Goal: Check status: Check status

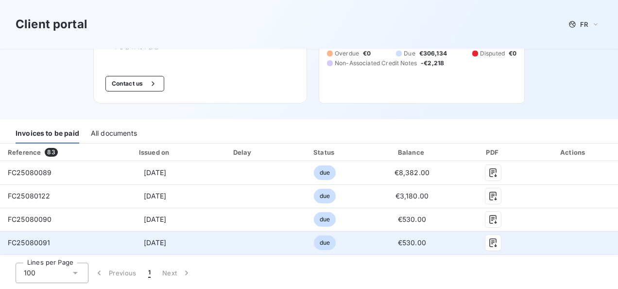
scroll to position [146, 0]
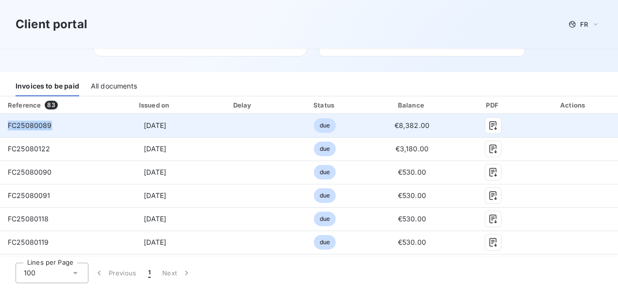
drag, startPoint x: 51, startPoint y: 126, endPoint x: 5, endPoint y: 126, distance: 46.1
click at [5, 126] on td "FC25080089" at bounding box center [53, 125] width 107 height 23
copy span "FC25080089"
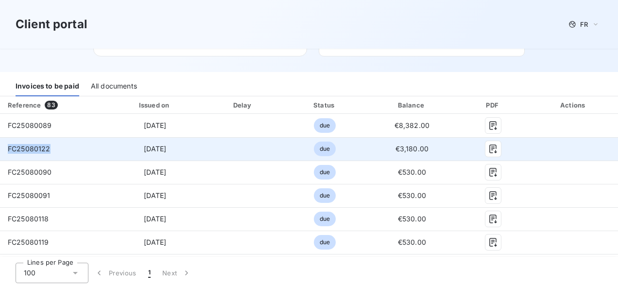
drag, startPoint x: 50, startPoint y: 149, endPoint x: 2, endPoint y: 158, distance: 48.4
click at [2, 158] on td "FC25080122" at bounding box center [53, 148] width 107 height 23
copy span "FC25080122"
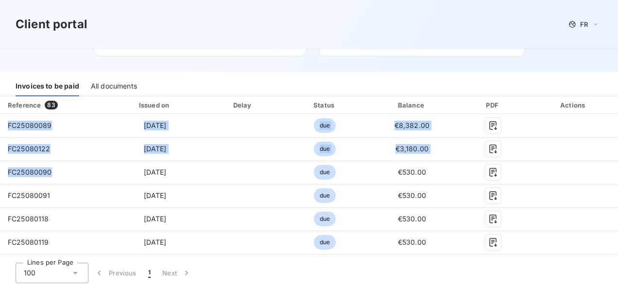
drag, startPoint x: 51, startPoint y: 171, endPoint x: -1, endPoint y: 178, distance: 52.8
click at [0, 178] on html "Client portal FR Welcome to your client portal Newclip Technics Contact us JOIN…" at bounding box center [309, 144] width 618 height 289
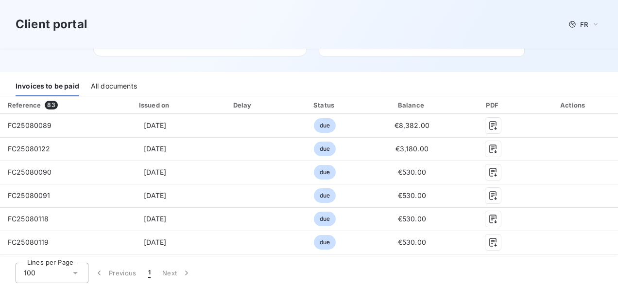
click at [147, 32] on div "Client portal FR" at bounding box center [309, 24] width 587 height 17
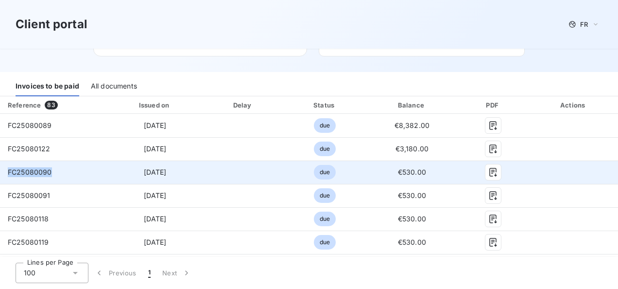
drag, startPoint x: 54, startPoint y: 172, endPoint x: 5, endPoint y: 176, distance: 49.3
click at [7, 176] on td "FC25080090" at bounding box center [53, 171] width 107 height 23
copy span "FC25080090"
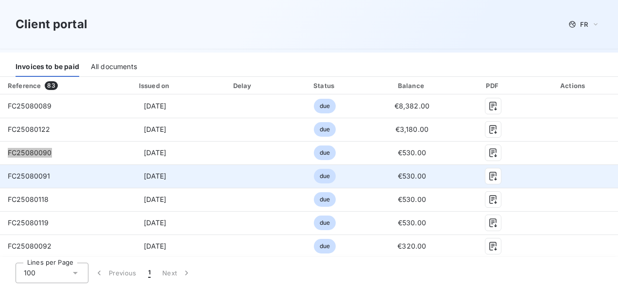
scroll to position [194, 0]
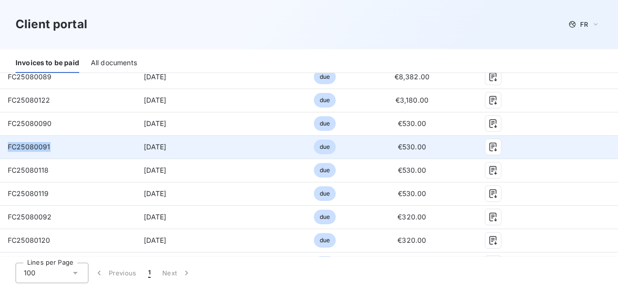
drag, startPoint x: 51, startPoint y: 147, endPoint x: 1, endPoint y: 149, distance: 50.5
click at [1, 149] on td "FC25080091" at bounding box center [53, 146] width 107 height 23
copy span "FC25080091"
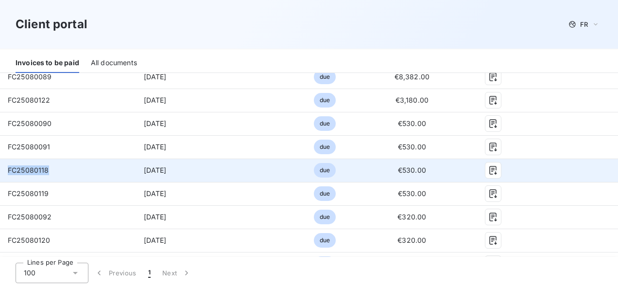
drag, startPoint x: 50, startPoint y: 170, endPoint x: 2, endPoint y: 171, distance: 47.6
click at [2, 171] on td "FC25080118" at bounding box center [53, 169] width 107 height 23
copy span "FC25080118"
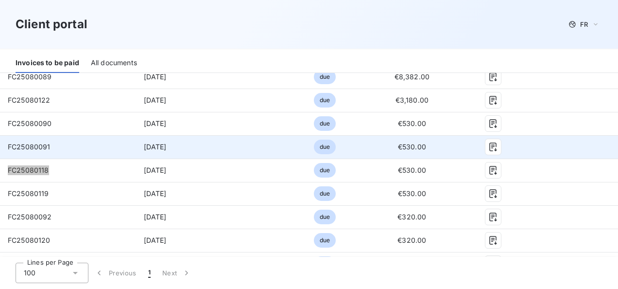
scroll to position [243, 0]
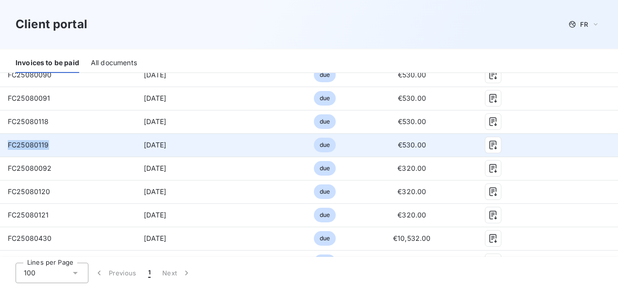
drag, startPoint x: 50, startPoint y: 145, endPoint x: 0, endPoint y: 147, distance: 49.6
click at [0, 147] on td "FC25080119" at bounding box center [53, 144] width 107 height 23
copy span "FC25080119"
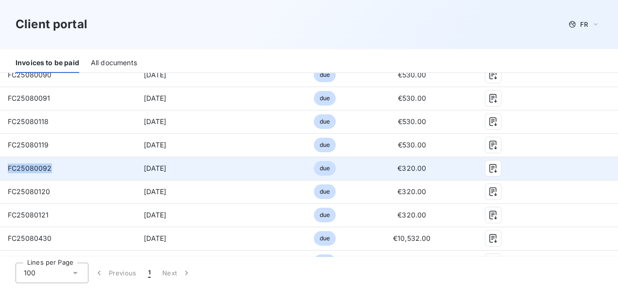
drag, startPoint x: 51, startPoint y: 169, endPoint x: 6, endPoint y: 171, distance: 45.2
click at [6, 171] on td "FC25080092" at bounding box center [53, 167] width 107 height 23
copy span "FC25080092"
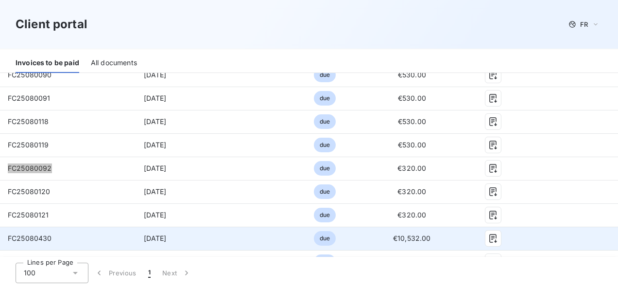
scroll to position [291, 0]
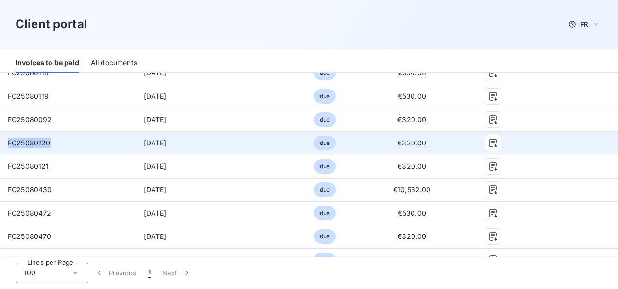
drag, startPoint x: 35, startPoint y: 141, endPoint x: 1, endPoint y: 142, distance: 34.0
click at [1, 142] on td "FC25080120" at bounding box center [53, 142] width 107 height 23
copy span "FC25080120"
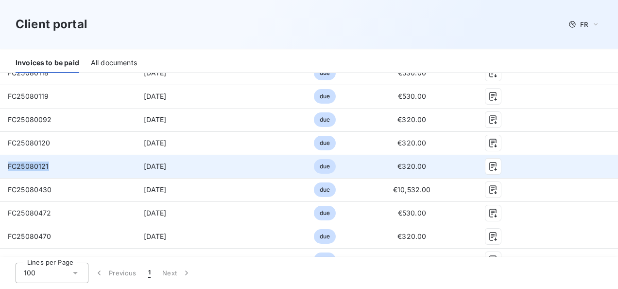
drag, startPoint x: 48, startPoint y: 166, endPoint x: 6, endPoint y: 167, distance: 41.8
click at [6, 167] on td "FC25080121" at bounding box center [53, 165] width 107 height 23
copy span "FC25080121"
click at [48, 165] on span "FC25080121" at bounding box center [28, 166] width 41 height 8
copy span "FC25080121"
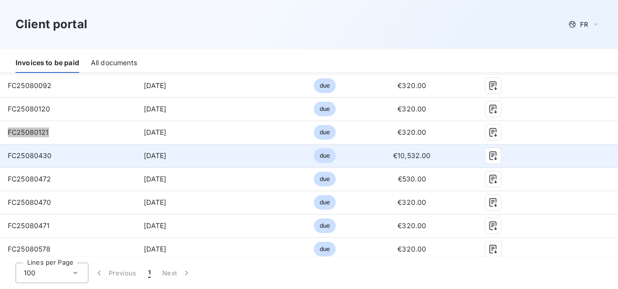
scroll to position [340, 0]
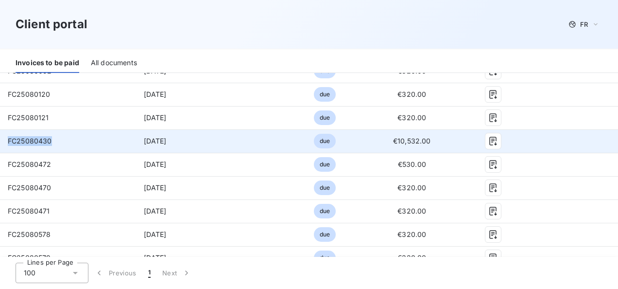
drag, startPoint x: 53, startPoint y: 137, endPoint x: 0, endPoint y: 142, distance: 53.7
click at [0, 142] on td "FC25080430" at bounding box center [53, 140] width 107 height 23
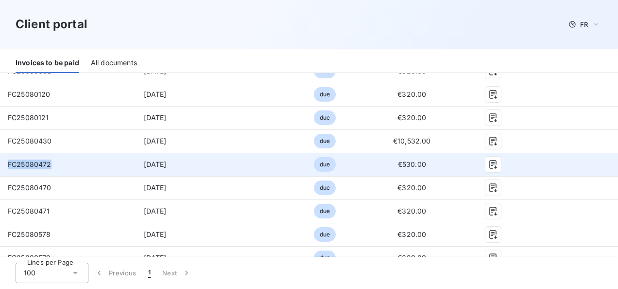
drag, startPoint x: 50, startPoint y: 164, endPoint x: 5, endPoint y: 167, distance: 44.8
click at [5, 167] on td "FC25080472" at bounding box center [53, 164] width 107 height 23
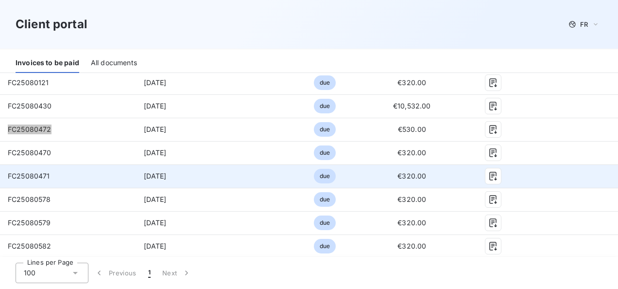
scroll to position [389, 0]
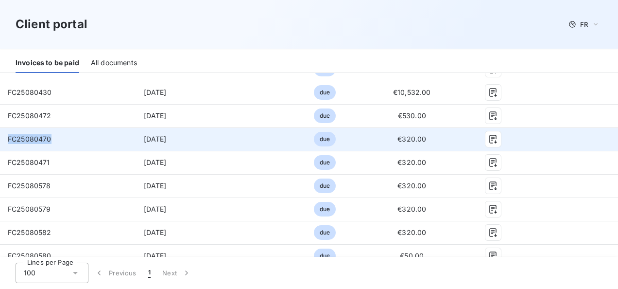
drag, startPoint x: 56, startPoint y: 137, endPoint x: 2, endPoint y: 138, distance: 53.5
click at [2, 138] on td "FC25080470" at bounding box center [53, 138] width 107 height 23
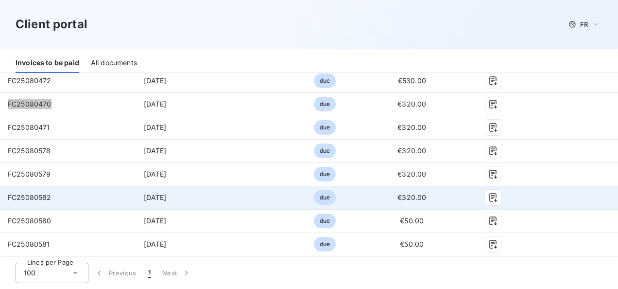
scroll to position [437, 0]
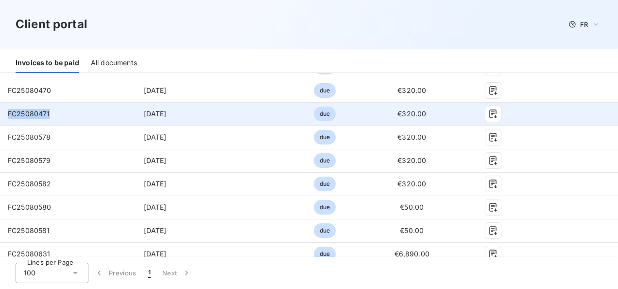
drag, startPoint x: 52, startPoint y: 114, endPoint x: 3, endPoint y: 112, distance: 49.6
click at [3, 112] on td "FC25080471" at bounding box center [53, 113] width 107 height 23
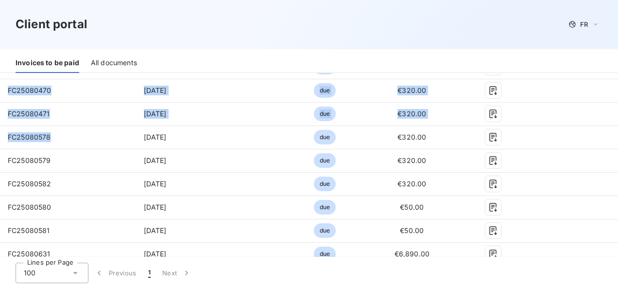
drag, startPoint x: 49, startPoint y: 137, endPoint x: -3, endPoint y: 142, distance: 52.2
click at [0, 142] on html "Client portal FR Welcome to your client portal Newclip Technics Contact us JOIN…" at bounding box center [309, 144] width 618 height 289
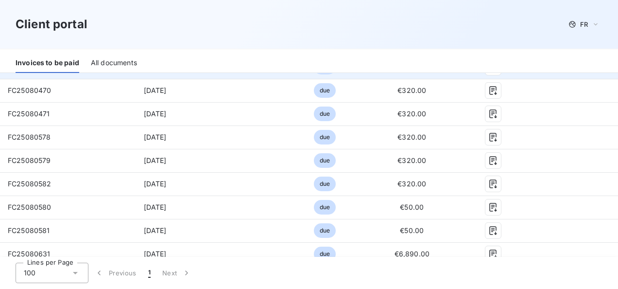
drag, startPoint x: -3, startPoint y: 142, endPoint x: 112, endPoint y: 77, distance: 132.3
click at [188, 31] on div "Client portal FR" at bounding box center [309, 24] width 587 height 17
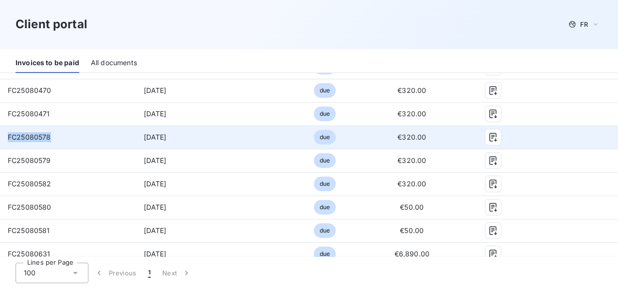
drag, startPoint x: 49, startPoint y: 137, endPoint x: 7, endPoint y: 141, distance: 42.4
click at [7, 141] on td "FC25080578" at bounding box center [53, 136] width 107 height 23
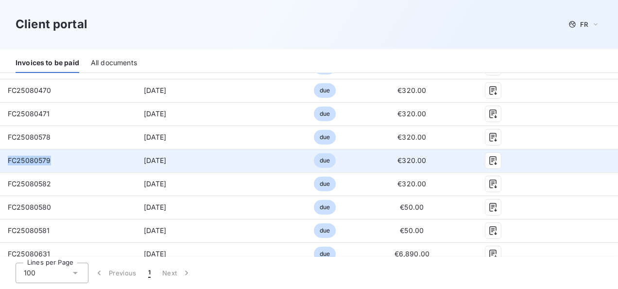
drag, startPoint x: 51, startPoint y: 159, endPoint x: 7, endPoint y: 162, distance: 43.8
click at [7, 162] on td "FC25080579" at bounding box center [53, 160] width 107 height 23
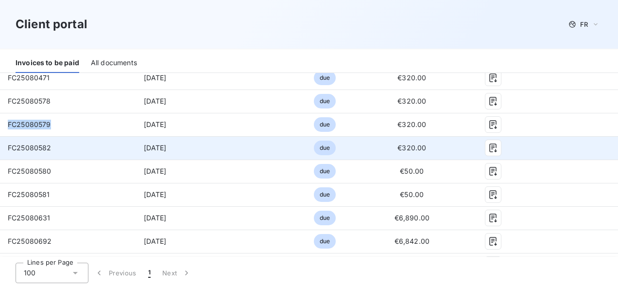
scroll to position [486, 0]
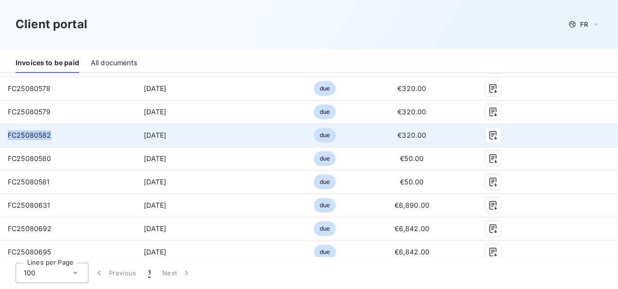
drag, startPoint x: 52, startPoint y: 133, endPoint x: 6, endPoint y: 140, distance: 47.1
click at [6, 140] on td "FC25080582" at bounding box center [53, 134] width 107 height 23
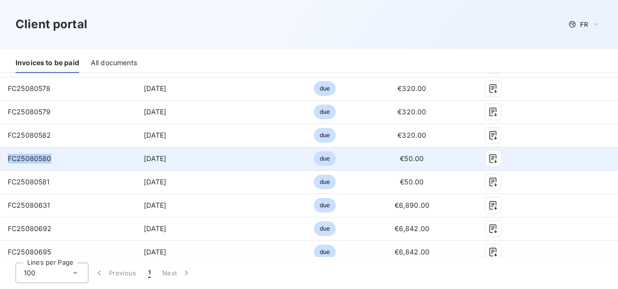
drag, startPoint x: 56, startPoint y: 157, endPoint x: 6, endPoint y: 161, distance: 50.6
click at [6, 161] on td "FC25080580" at bounding box center [53, 158] width 107 height 23
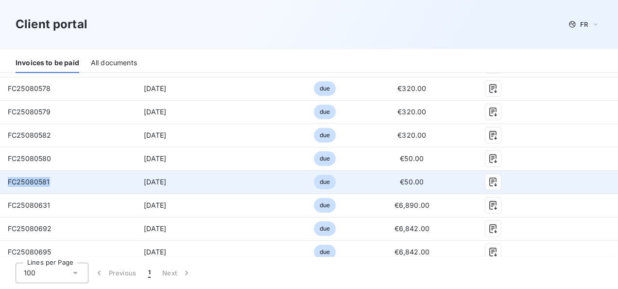
drag, startPoint x: 54, startPoint y: 182, endPoint x: 5, endPoint y: 182, distance: 49.1
click at [5, 182] on td "FC25080581" at bounding box center [53, 181] width 107 height 23
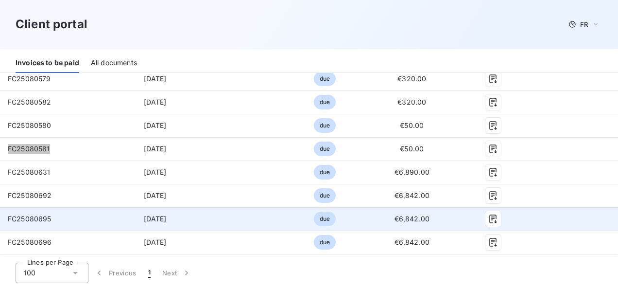
scroll to position [534, 0]
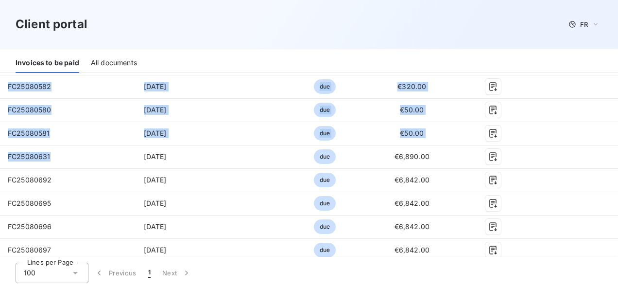
drag, startPoint x: 43, startPoint y: 153, endPoint x: -2, endPoint y: 153, distance: 44.7
click at [0, 153] on html "Client portal FR Welcome to your client portal Newclip Technics Contact us JOIN…" at bounding box center [309, 144] width 618 height 289
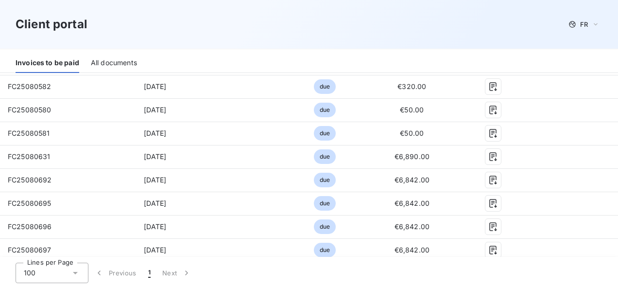
click at [226, 24] on div "Client portal FR" at bounding box center [309, 24] width 587 height 17
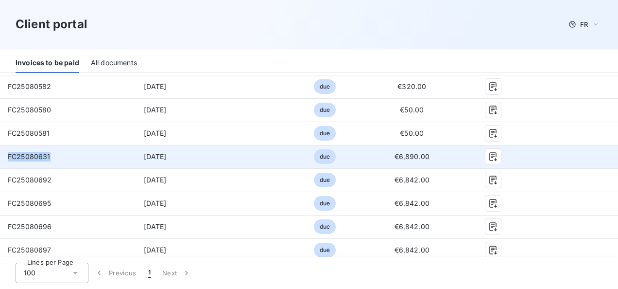
drag, startPoint x: 50, startPoint y: 155, endPoint x: 4, endPoint y: 156, distance: 45.2
click at [4, 156] on td "FC25080631" at bounding box center [53, 156] width 107 height 23
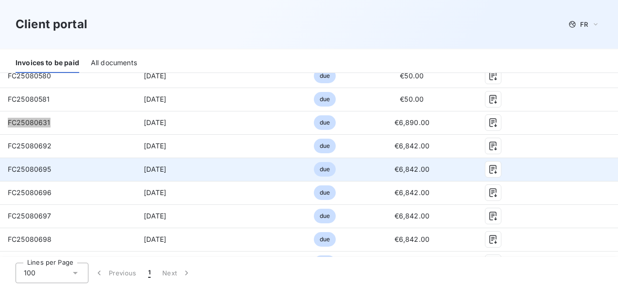
scroll to position [583, 0]
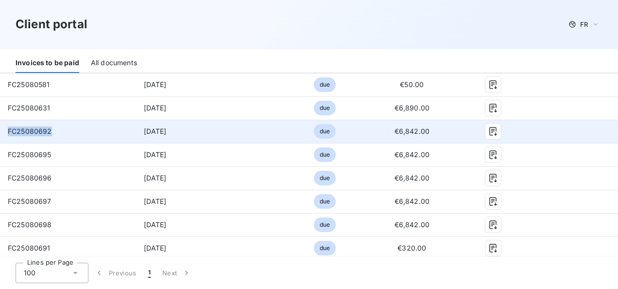
drag, startPoint x: 51, startPoint y: 131, endPoint x: 4, endPoint y: 131, distance: 46.6
click at [4, 131] on td "FC25080692" at bounding box center [53, 130] width 107 height 23
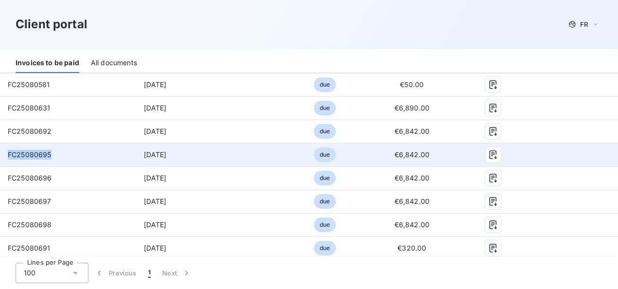
drag, startPoint x: 57, startPoint y: 155, endPoint x: 9, endPoint y: 157, distance: 47.6
click at [9, 157] on td "FC25080695" at bounding box center [53, 154] width 107 height 23
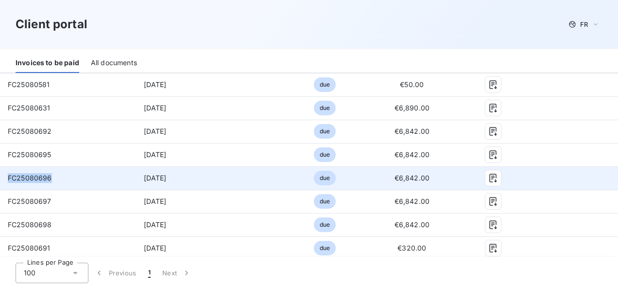
drag, startPoint x: 52, startPoint y: 177, endPoint x: 1, endPoint y: 181, distance: 51.2
click at [1, 181] on td "FC25080696" at bounding box center [53, 177] width 107 height 23
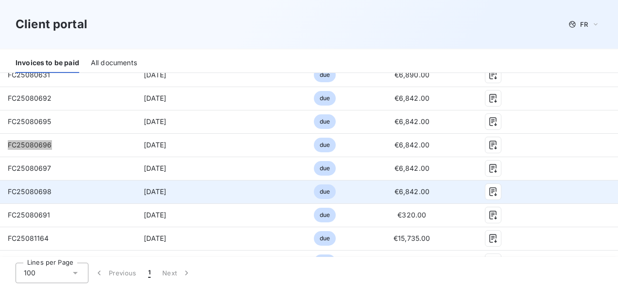
scroll to position [631, 0]
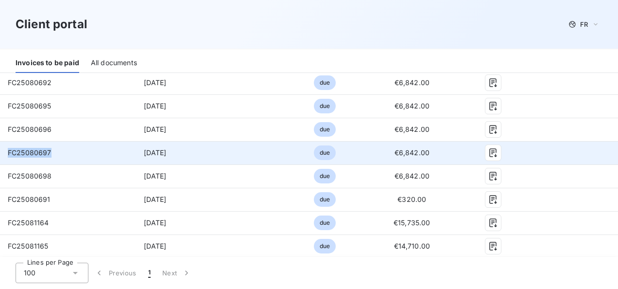
drag, startPoint x: 28, startPoint y: 151, endPoint x: 8, endPoint y: 153, distance: 20.1
click at [8, 153] on span "FC25080697" at bounding box center [30, 152] width 44 height 8
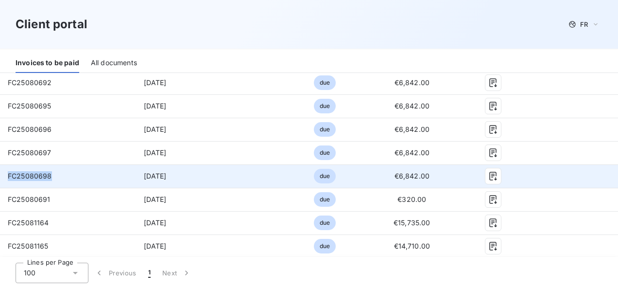
drag, startPoint x: 51, startPoint y: 173, endPoint x: 6, endPoint y: 174, distance: 44.2
click at [6, 174] on td "FC25080698" at bounding box center [53, 175] width 107 height 23
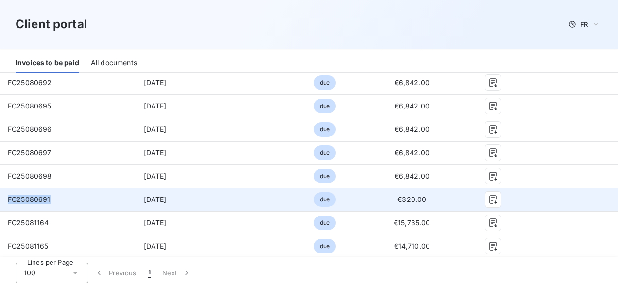
drag, startPoint x: 47, startPoint y: 199, endPoint x: 4, endPoint y: 201, distance: 42.8
click at [4, 201] on td "FC25080691" at bounding box center [53, 199] width 107 height 23
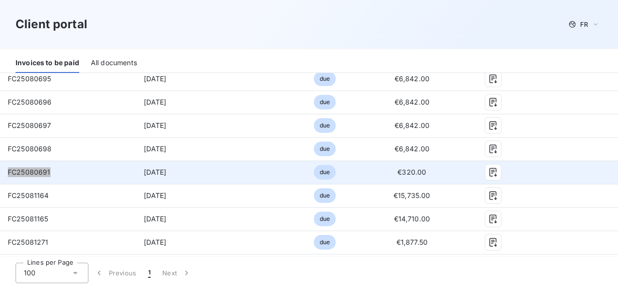
scroll to position [680, 0]
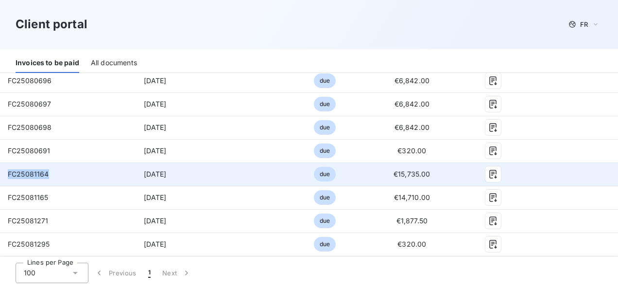
drag, startPoint x: 51, startPoint y: 175, endPoint x: 9, endPoint y: 173, distance: 41.8
click at [9, 173] on td "FC25081164" at bounding box center [53, 173] width 107 height 23
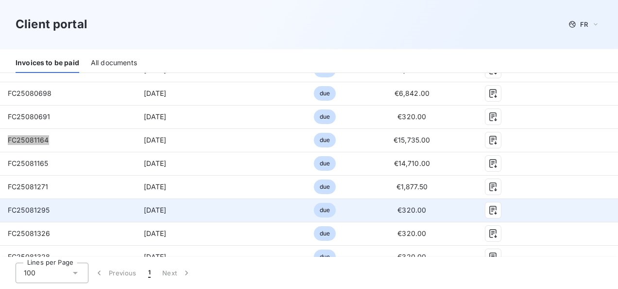
scroll to position [729, 0]
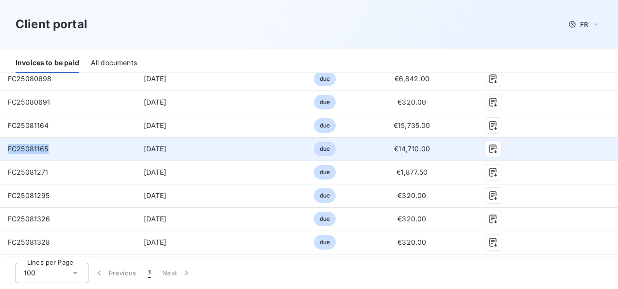
drag, startPoint x: 49, startPoint y: 150, endPoint x: 4, endPoint y: 151, distance: 44.2
click at [6, 152] on td "FC25081165" at bounding box center [53, 148] width 107 height 23
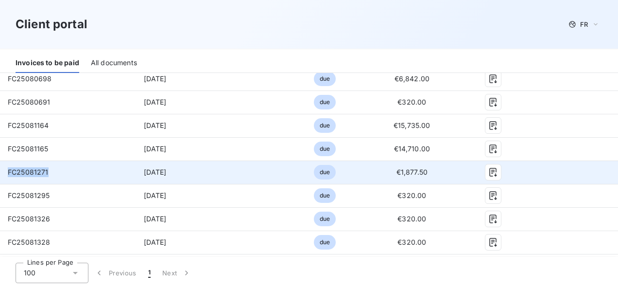
drag, startPoint x: 49, startPoint y: 171, endPoint x: 7, endPoint y: 173, distance: 42.3
click at [7, 173] on td "FC25081271" at bounding box center [53, 171] width 107 height 23
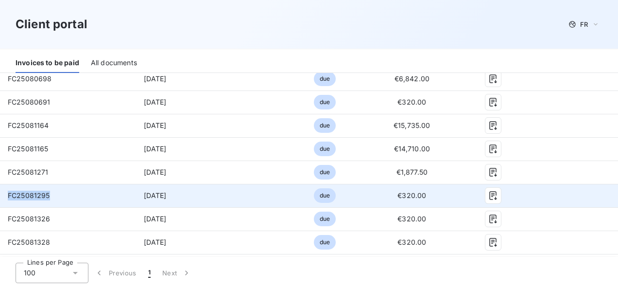
drag, startPoint x: 50, startPoint y: 196, endPoint x: 6, endPoint y: 199, distance: 43.8
click at [6, 199] on td "FC25081295" at bounding box center [53, 195] width 107 height 23
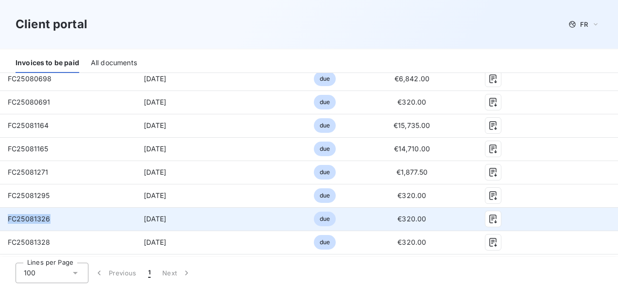
drag, startPoint x: 59, startPoint y: 218, endPoint x: 8, endPoint y: 218, distance: 51.5
click at [8, 218] on td "FC25081326" at bounding box center [53, 218] width 107 height 23
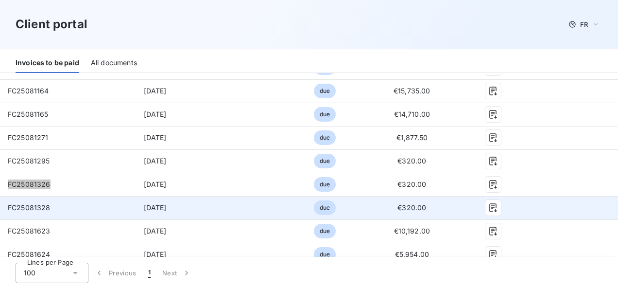
scroll to position [777, 0]
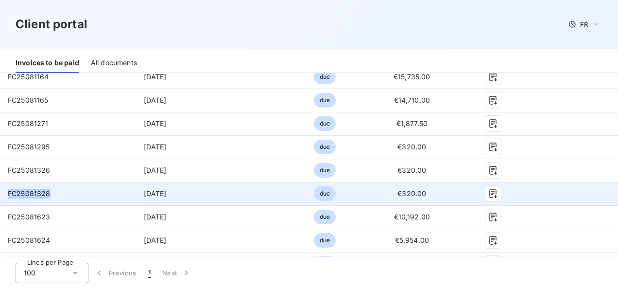
drag, startPoint x: 52, startPoint y: 194, endPoint x: 2, endPoint y: 196, distance: 50.1
click at [2, 196] on td "FC25081328" at bounding box center [53, 193] width 107 height 23
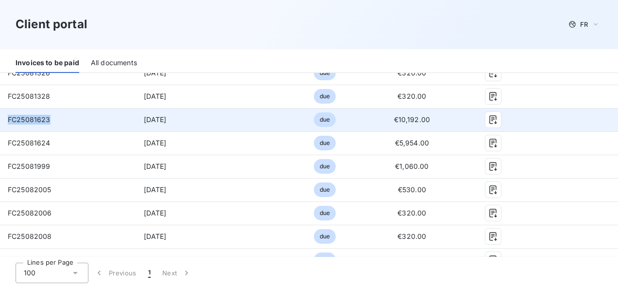
drag, startPoint x: 50, startPoint y: 119, endPoint x: 5, endPoint y: 119, distance: 44.7
click at [5, 119] on td "FC25081623" at bounding box center [53, 119] width 107 height 23
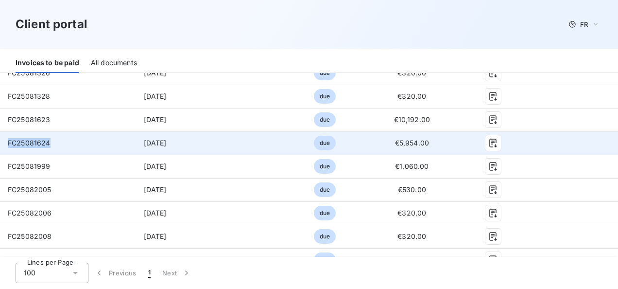
drag, startPoint x: 52, startPoint y: 142, endPoint x: 1, endPoint y: 145, distance: 51.1
click at [1, 145] on td "FC25081624" at bounding box center [53, 142] width 107 height 23
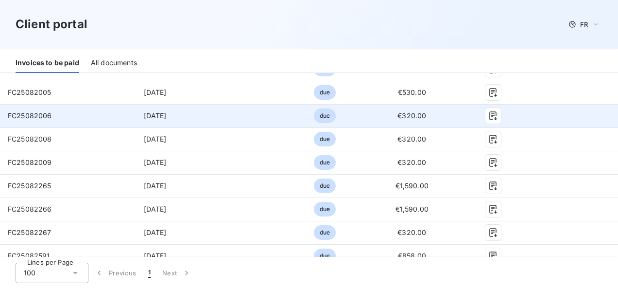
scroll to position [923, 0]
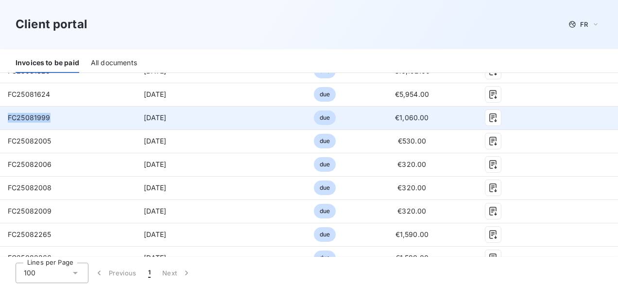
drag, startPoint x: 51, startPoint y: 119, endPoint x: 6, endPoint y: 121, distance: 45.7
click at [6, 121] on td "FC25081999" at bounding box center [53, 117] width 107 height 23
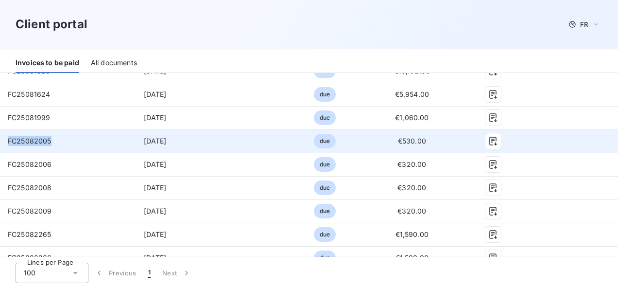
drag, startPoint x: 54, startPoint y: 140, endPoint x: 7, endPoint y: 143, distance: 47.2
click at [7, 143] on td "FC25082005" at bounding box center [53, 140] width 107 height 23
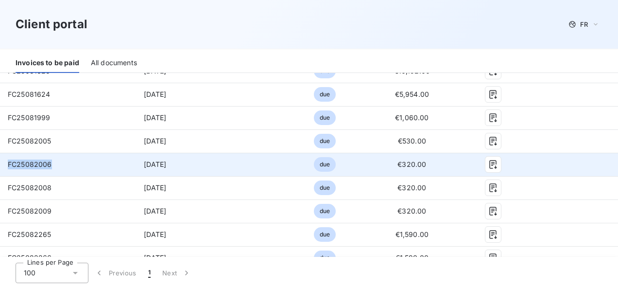
drag, startPoint x: 51, startPoint y: 164, endPoint x: 5, endPoint y: 167, distance: 45.7
click at [5, 167] on td "FC25082006" at bounding box center [53, 164] width 107 height 23
click at [26, 159] on div "FC25082006" at bounding box center [30, 164] width 44 height 10
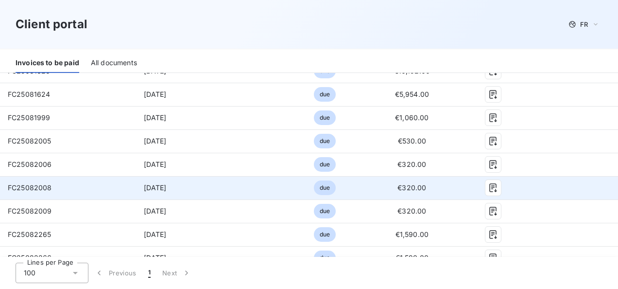
click at [34, 189] on span "FC25082008" at bounding box center [30, 187] width 44 height 8
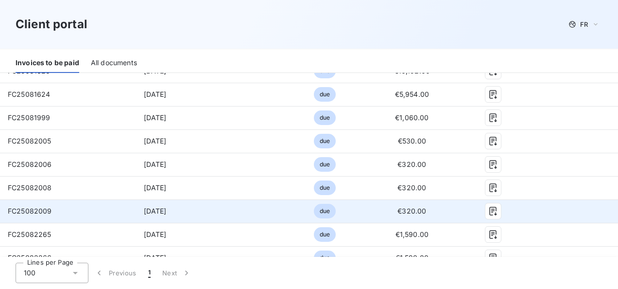
click at [37, 208] on span "FC25082009" at bounding box center [30, 210] width 44 height 8
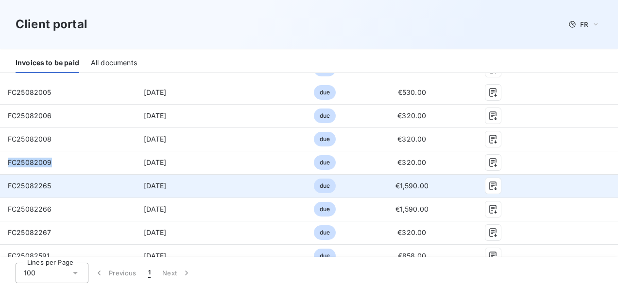
click at [43, 186] on span "FC25082265" at bounding box center [30, 185] width 44 height 8
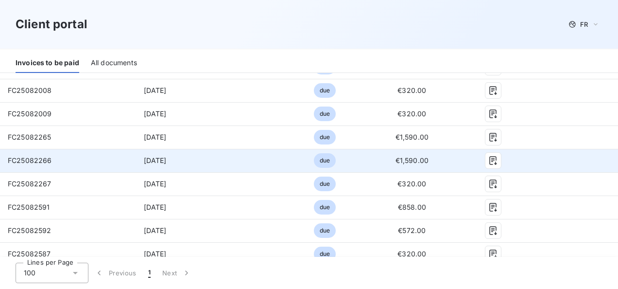
click at [36, 158] on span "FC25082266" at bounding box center [30, 160] width 44 height 8
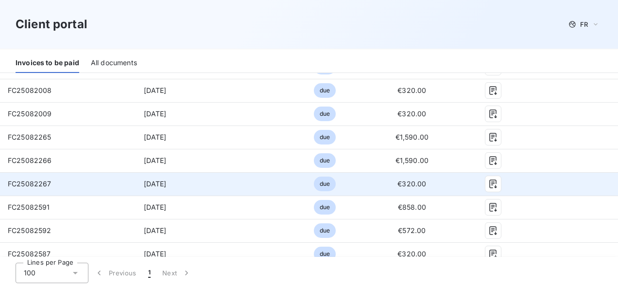
click at [33, 183] on span "FC25082267" at bounding box center [30, 183] width 44 height 8
click at [32, 183] on span "FC25082267" at bounding box center [30, 183] width 44 height 8
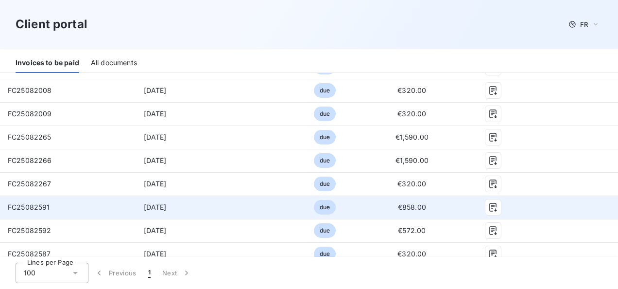
click at [38, 204] on span "FC25082591" at bounding box center [29, 207] width 42 height 8
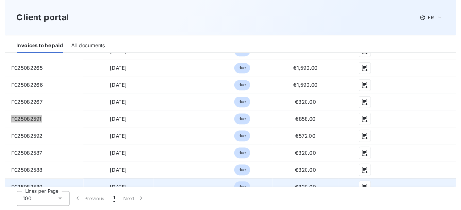
scroll to position [1117, 0]
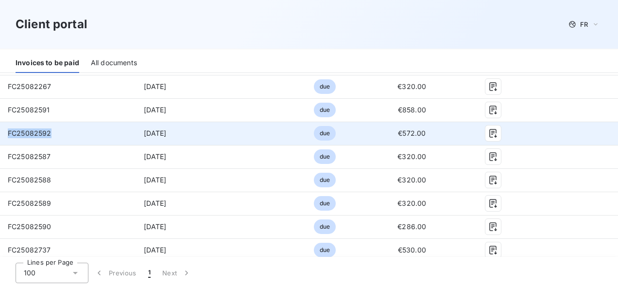
drag, startPoint x: 50, startPoint y: 133, endPoint x: 8, endPoint y: 133, distance: 41.8
click at [8, 133] on span "FC25082592" at bounding box center [30, 133] width 44 height 8
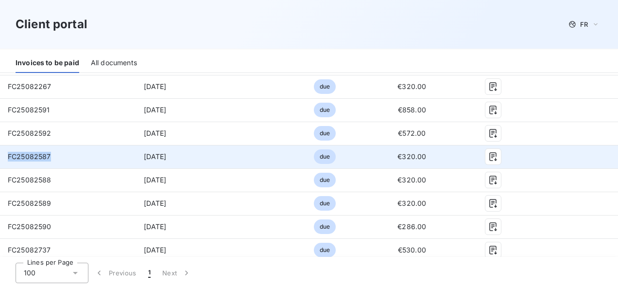
drag, startPoint x: 50, startPoint y: 153, endPoint x: 9, endPoint y: 153, distance: 40.8
click at [9, 153] on span "FC25082587" at bounding box center [29, 156] width 43 height 8
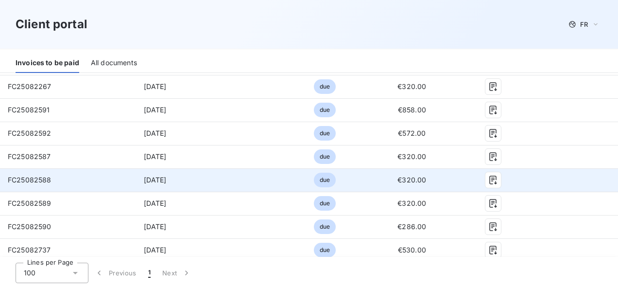
click at [26, 179] on span "FC25082588" at bounding box center [30, 179] width 44 height 8
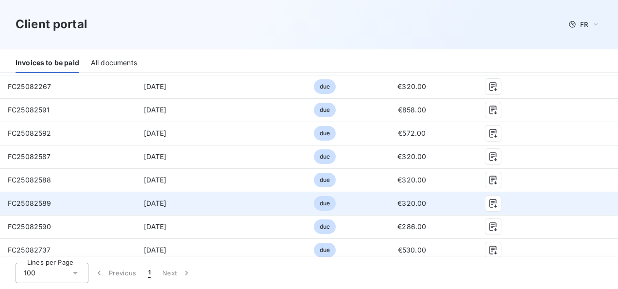
click at [29, 202] on span "FC25082589" at bounding box center [30, 203] width 44 height 8
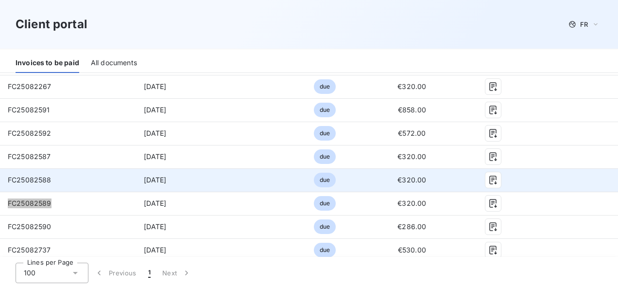
scroll to position [1166, 0]
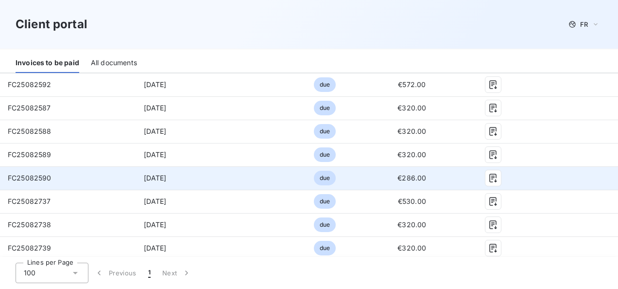
click at [20, 174] on span "FC25082590" at bounding box center [30, 177] width 44 height 8
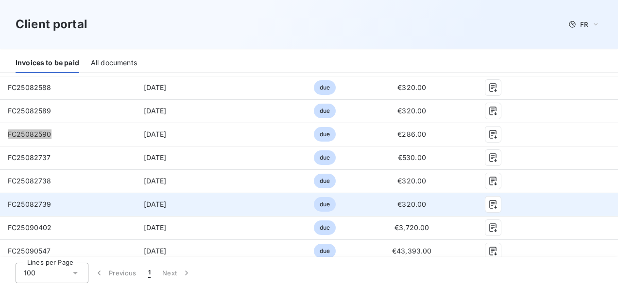
scroll to position [1263, 0]
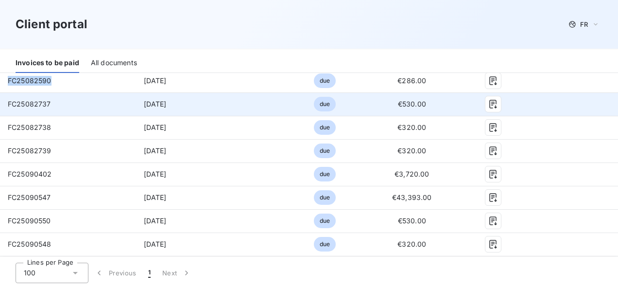
click at [26, 105] on span "FC25082737" at bounding box center [29, 104] width 43 height 8
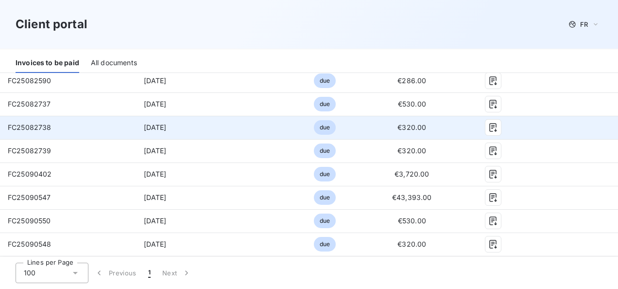
click at [25, 128] on span "FC25082738" at bounding box center [30, 127] width 44 height 8
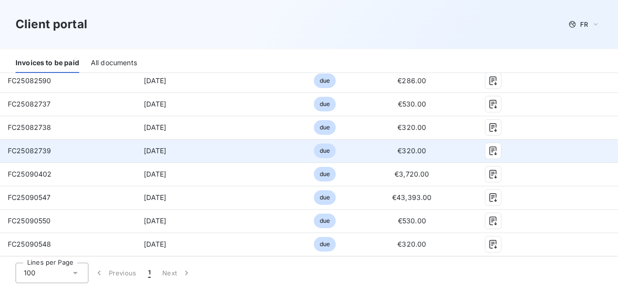
click at [41, 150] on span "FC25082739" at bounding box center [30, 150] width 44 height 8
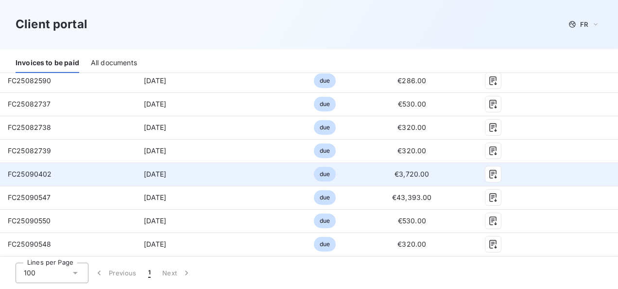
click at [46, 172] on span "FC25090402" at bounding box center [30, 174] width 44 height 8
click at [47, 172] on span "FC25090402" at bounding box center [30, 174] width 44 height 8
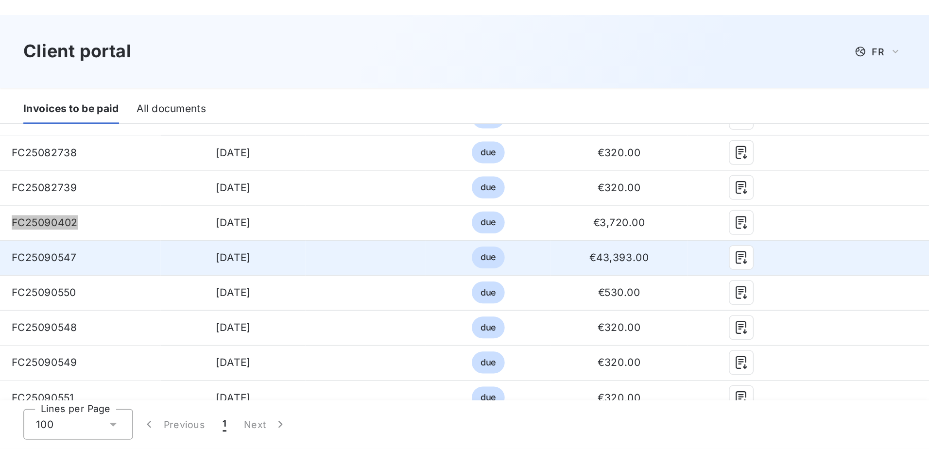
scroll to position [1312, 0]
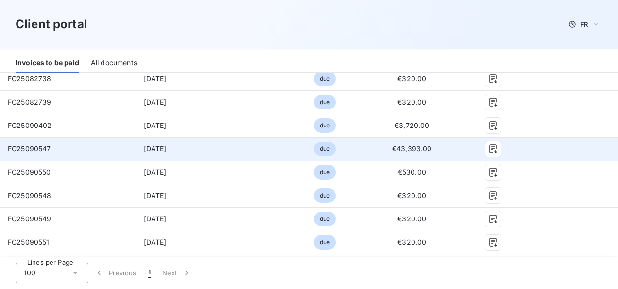
click at [18, 151] on span "FC25090547" at bounding box center [29, 148] width 43 height 8
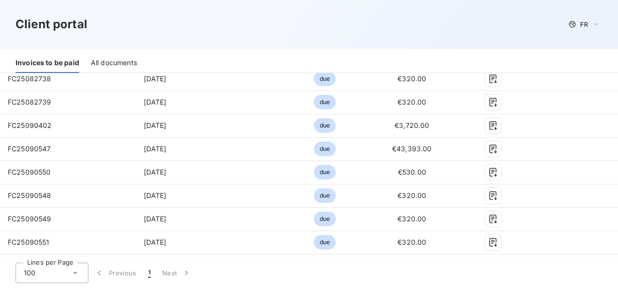
click at [192, 32] on div "Client portal FR" at bounding box center [309, 24] width 587 height 17
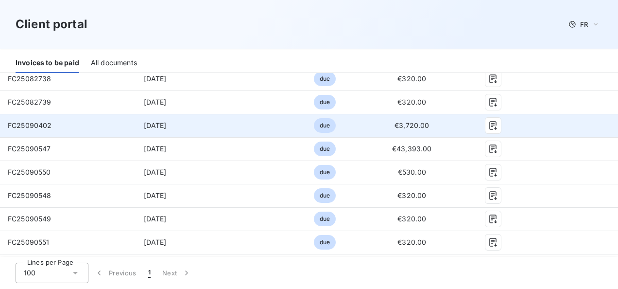
click at [38, 123] on span "FC25090402" at bounding box center [30, 125] width 44 height 8
click at [485, 122] on button "button" at bounding box center [493, 126] width 16 height 16
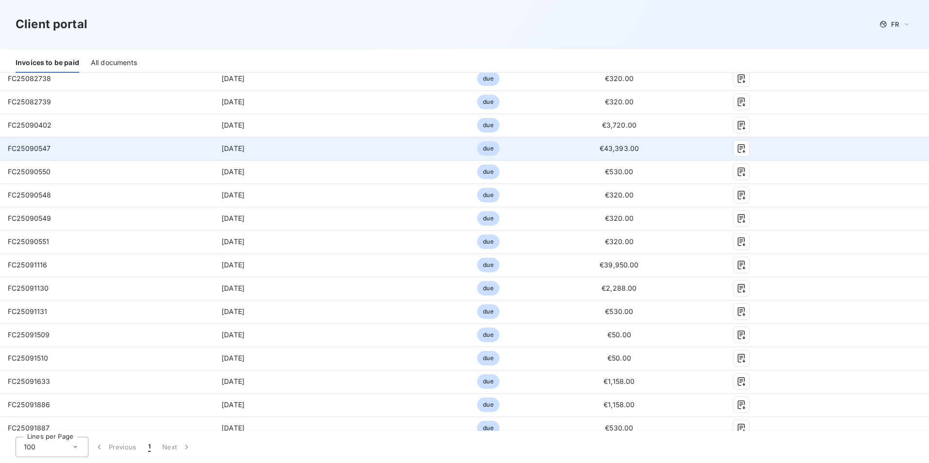
click at [40, 150] on span "FC25090547" at bounding box center [29, 148] width 43 height 8
click at [39, 150] on span "FC25090547" at bounding box center [29, 148] width 43 height 8
click at [38, 149] on span "FC25090547" at bounding box center [29, 148] width 43 height 8
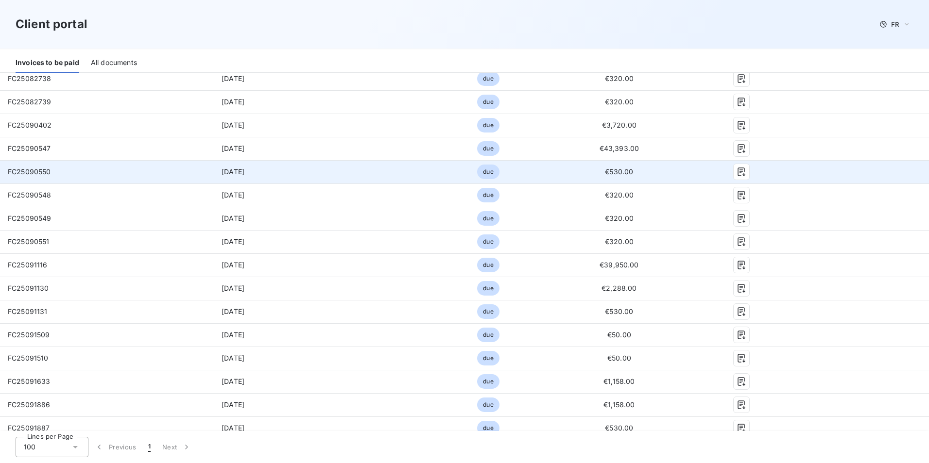
click at [28, 170] on span "FC25090550" at bounding box center [29, 172] width 43 height 8
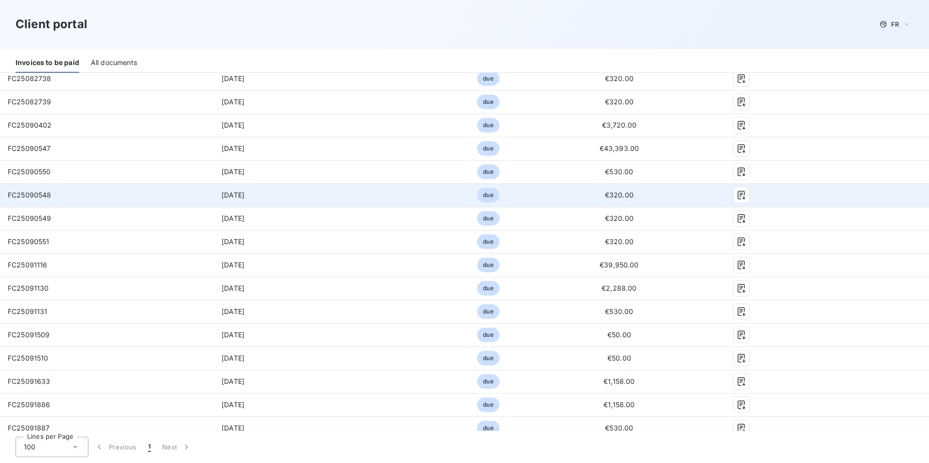
click at [40, 196] on span "FC25090548" at bounding box center [30, 195] width 44 height 8
click at [39, 195] on span "FC25090548" at bounding box center [30, 195] width 44 height 8
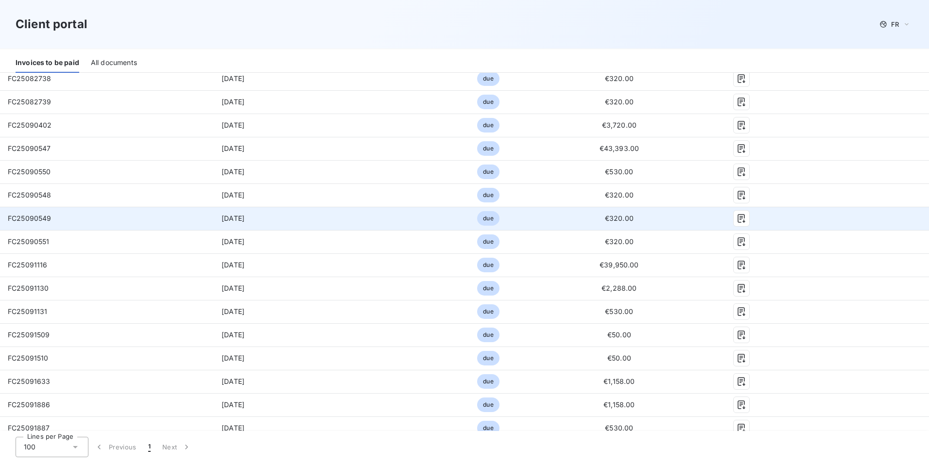
click at [40, 220] on span "FC25090549" at bounding box center [30, 218] width 44 height 8
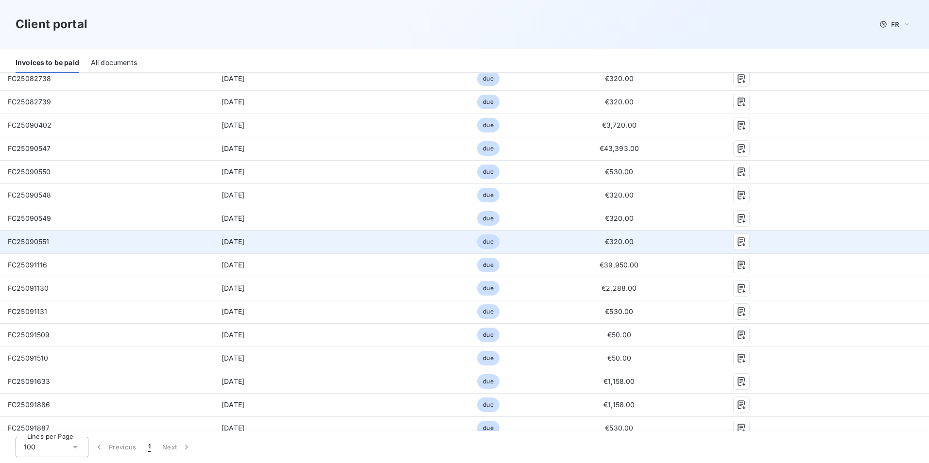
click at [38, 244] on span "FC25090551" at bounding box center [29, 242] width 42 height 8
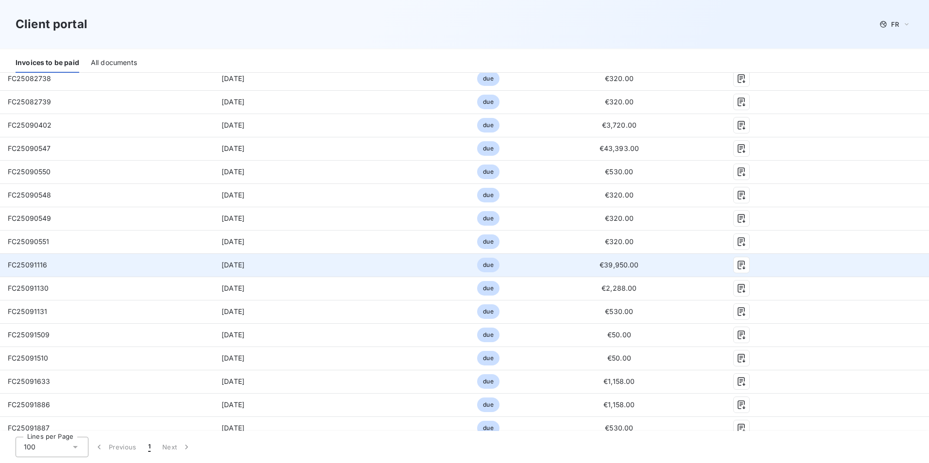
click at [36, 264] on span "FC25091116" at bounding box center [28, 265] width 40 height 8
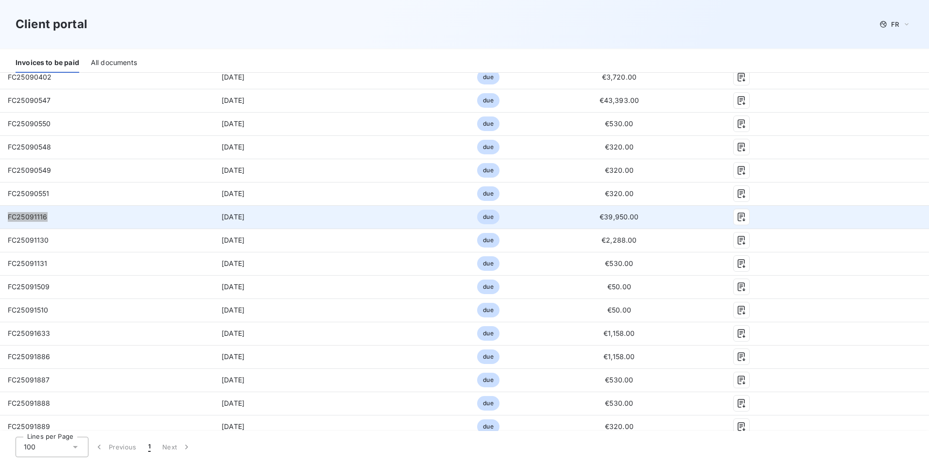
scroll to position [1360, 0]
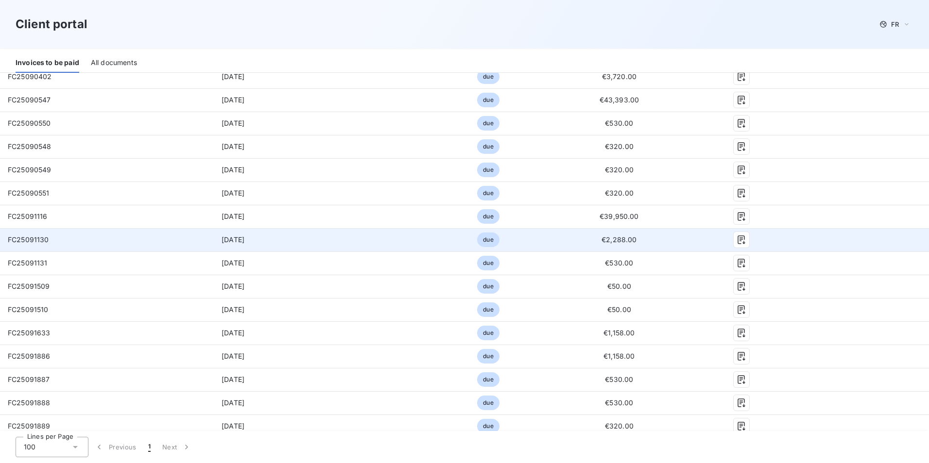
click at [30, 243] on span "FC25091130" at bounding box center [28, 240] width 41 height 8
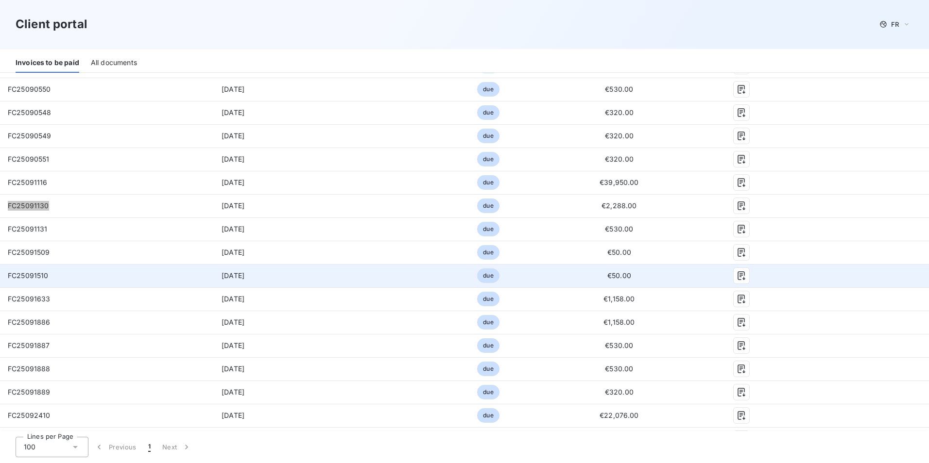
scroll to position [1409, 0]
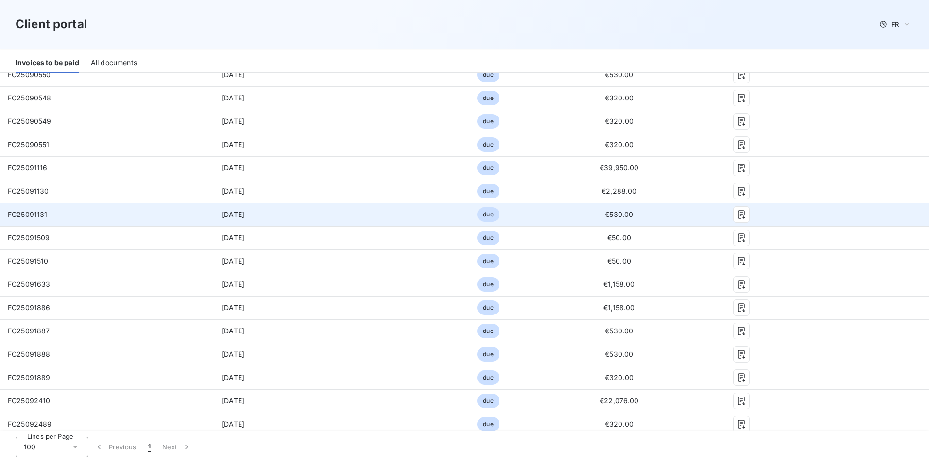
click at [38, 214] on span "FC25091131" at bounding box center [28, 214] width 40 height 8
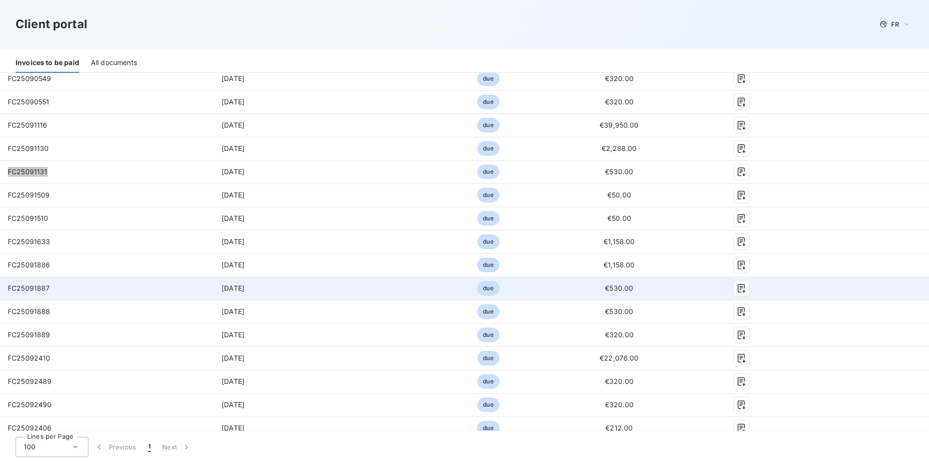
scroll to position [1506, 0]
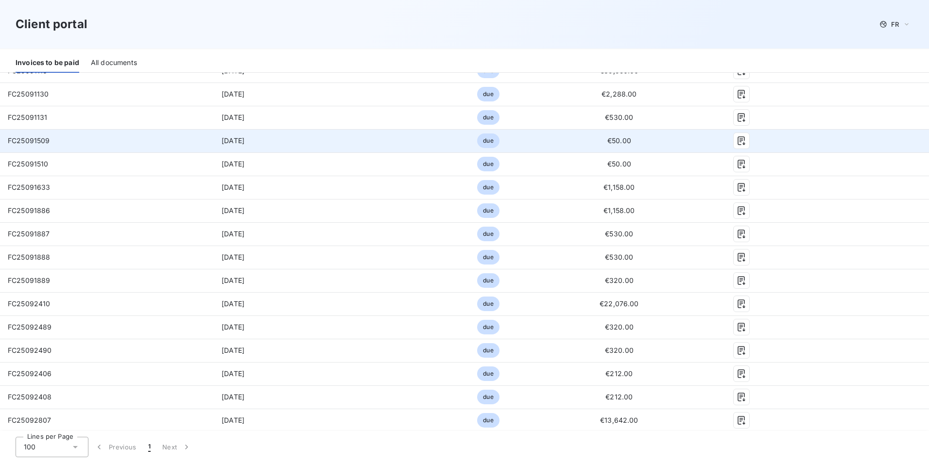
click at [30, 141] on span "FC25091509" at bounding box center [29, 140] width 42 height 8
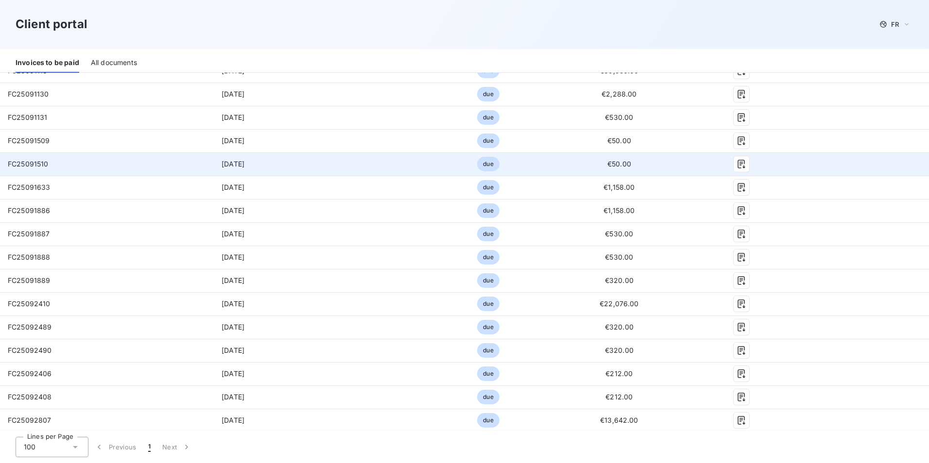
click at [35, 161] on span "FC25091510" at bounding box center [28, 164] width 41 height 8
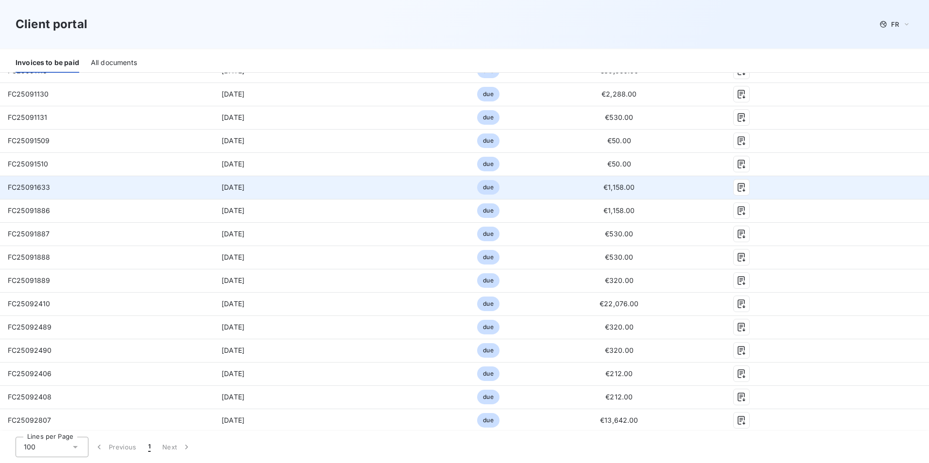
click at [24, 189] on span "FC25091633" at bounding box center [29, 187] width 43 height 8
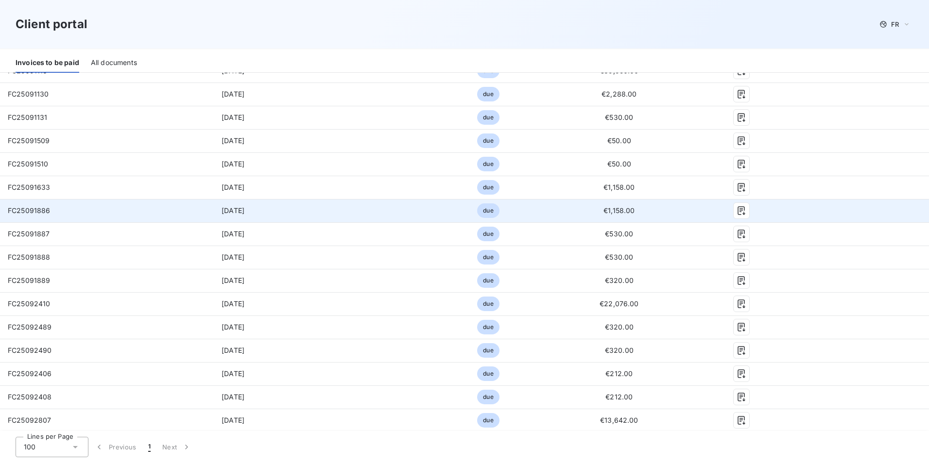
click at [41, 212] on span "FC25091886" at bounding box center [29, 210] width 43 height 8
click at [736, 209] on icon "button" at bounding box center [741, 211] width 10 height 10
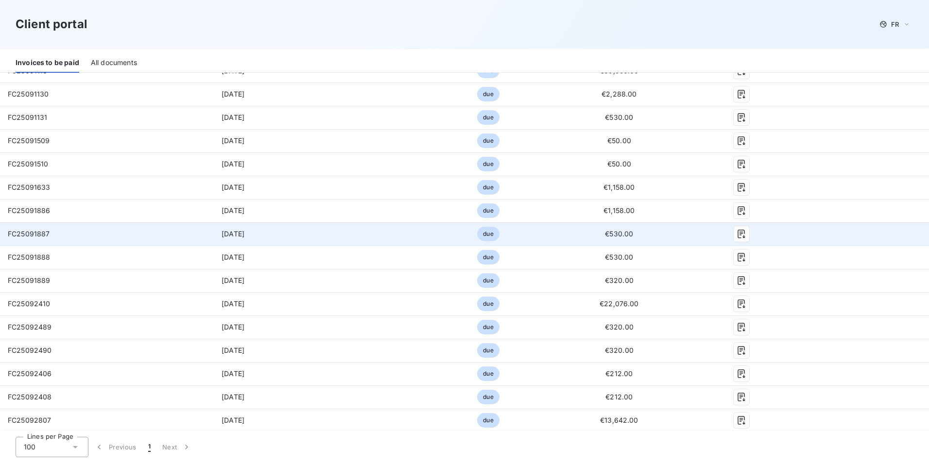
click at [32, 237] on span "FC25091887" at bounding box center [29, 234] width 42 height 8
click at [736, 236] on icon "button" at bounding box center [741, 234] width 10 height 10
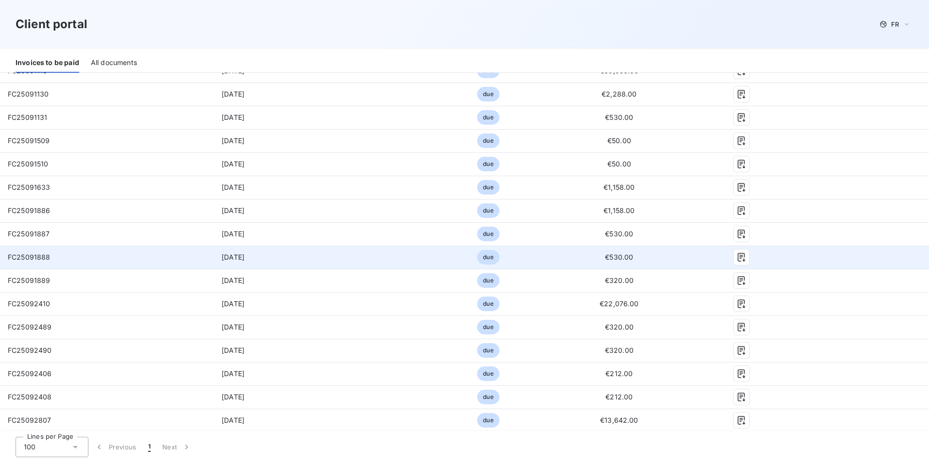
click at [42, 252] on td "FC25091888" at bounding box center [80, 257] width 161 height 23
click at [737, 258] on icon "button" at bounding box center [740, 258] width 7 height 9
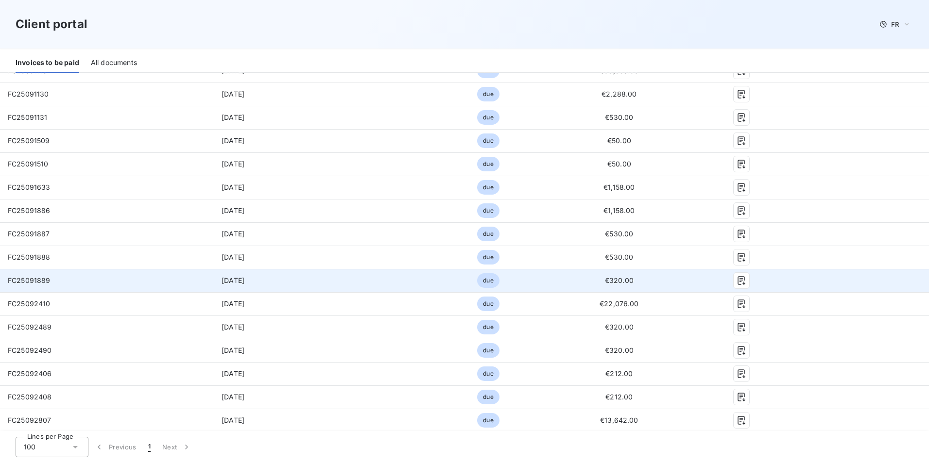
click at [29, 281] on span "FC25091889" at bounding box center [29, 280] width 43 height 8
click at [736, 280] on icon "button" at bounding box center [741, 281] width 10 height 10
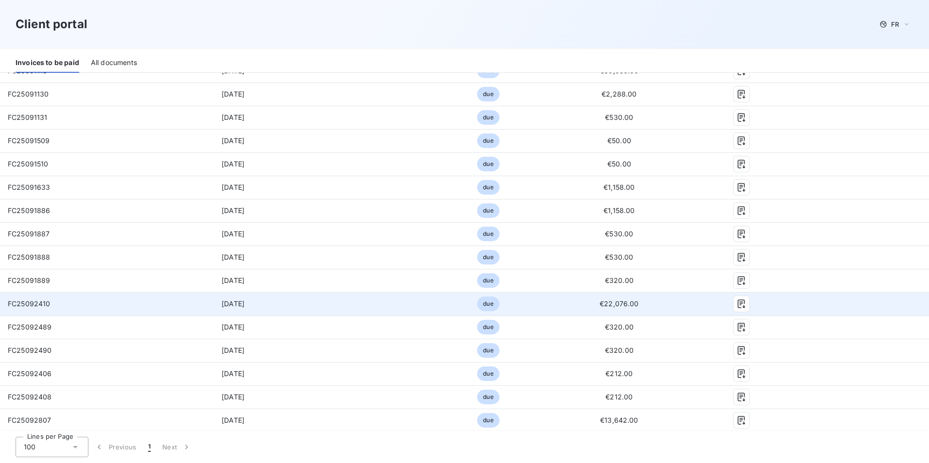
click at [30, 304] on span "FC25092410" at bounding box center [29, 304] width 43 height 8
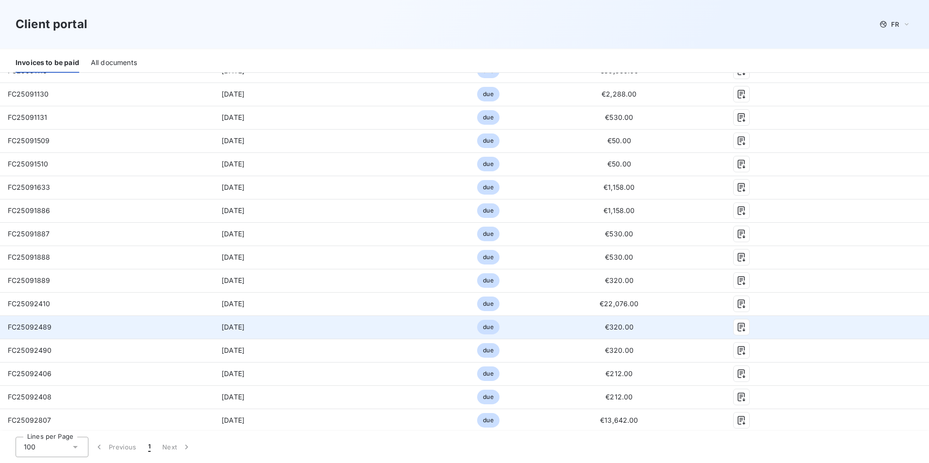
click at [34, 329] on span "FC25092489" at bounding box center [30, 327] width 44 height 8
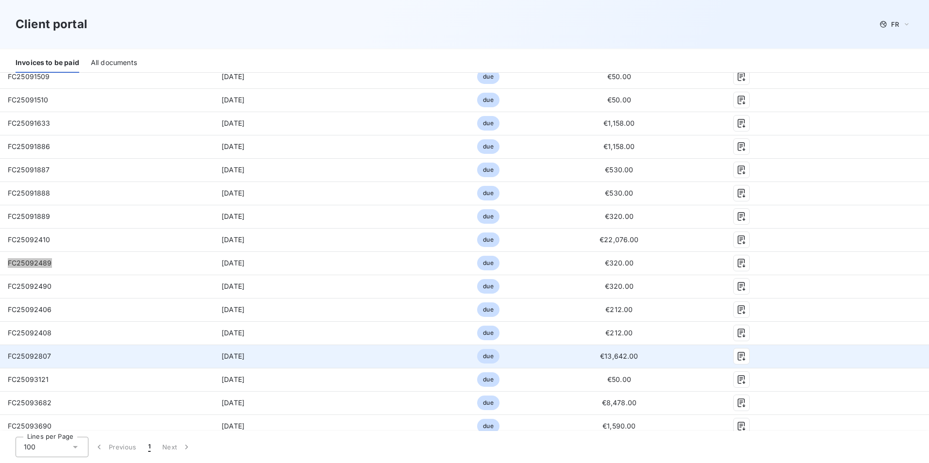
scroll to position [1652, 0]
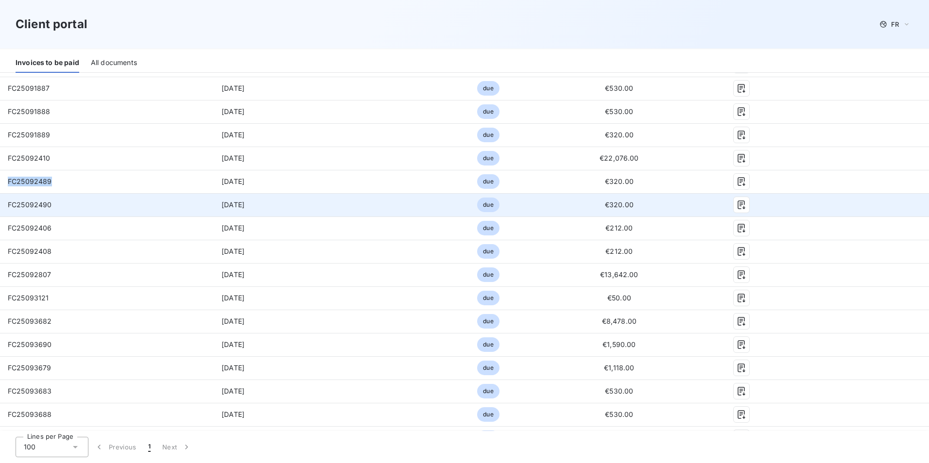
click at [36, 204] on span "FC25092490" at bounding box center [30, 205] width 44 height 8
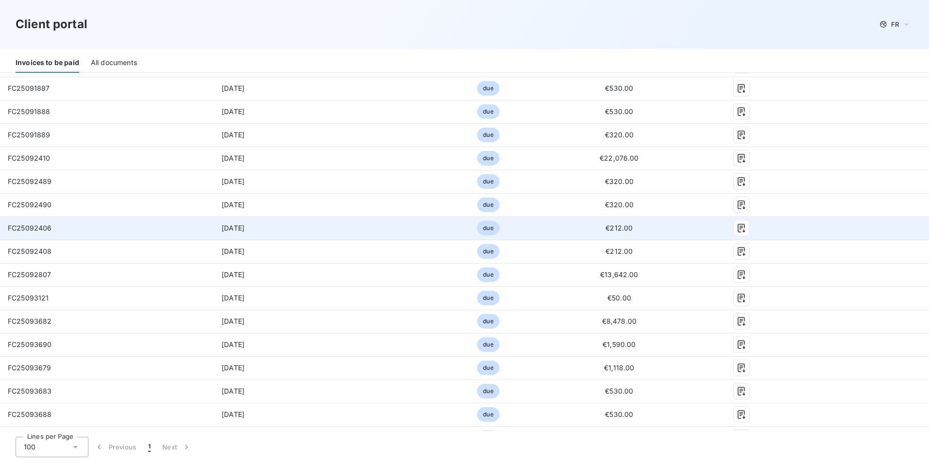
click at [43, 229] on span "FC25092406" at bounding box center [30, 228] width 44 height 8
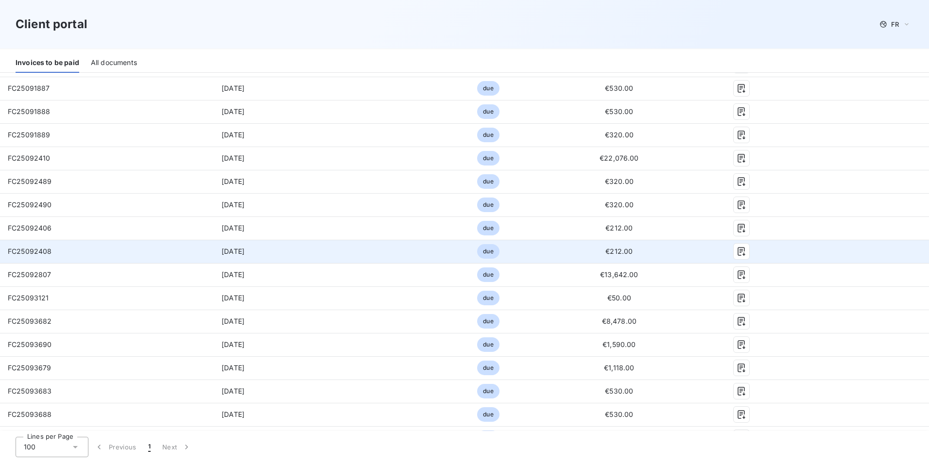
click at [35, 251] on span "FC25092408" at bounding box center [30, 251] width 44 height 8
click at [36, 251] on span "FC25092408" at bounding box center [30, 251] width 44 height 8
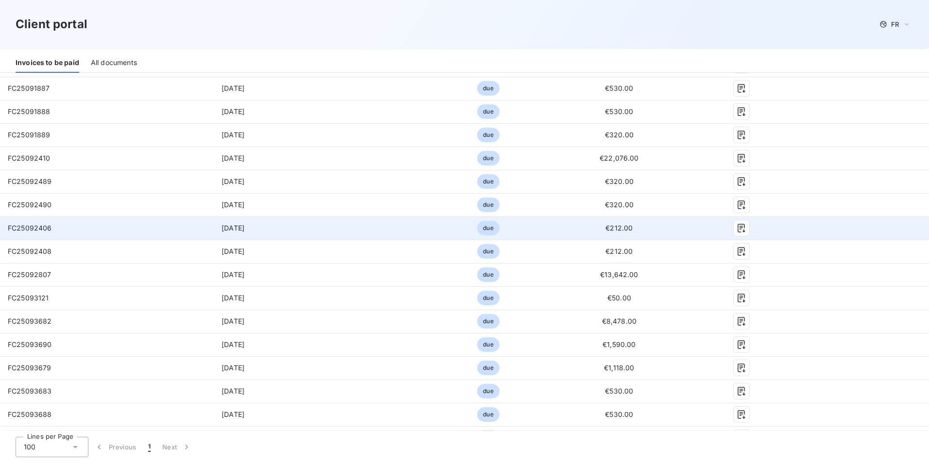
drag, startPoint x: 36, startPoint y: 251, endPoint x: 16, endPoint y: 228, distance: 29.9
click at [16, 228] on span "FC25092406" at bounding box center [30, 228] width 44 height 8
click at [736, 225] on icon "button" at bounding box center [741, 228] width 10 height 10
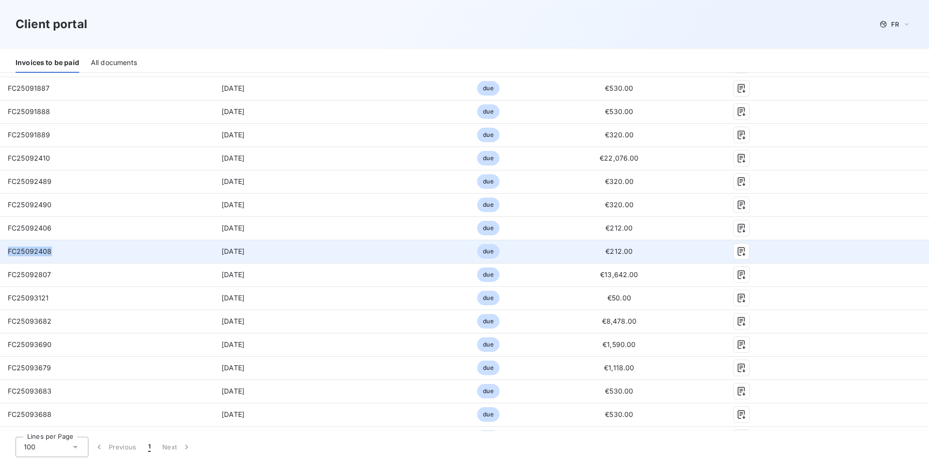
drag, startPoint x: 51, startPoint y: 252, endPoint x: 5, endPoint y: 255, distance: 46.7
click at [5, 255] on td "FC25092408" at bounding box center [80, 251] width 161 height 23
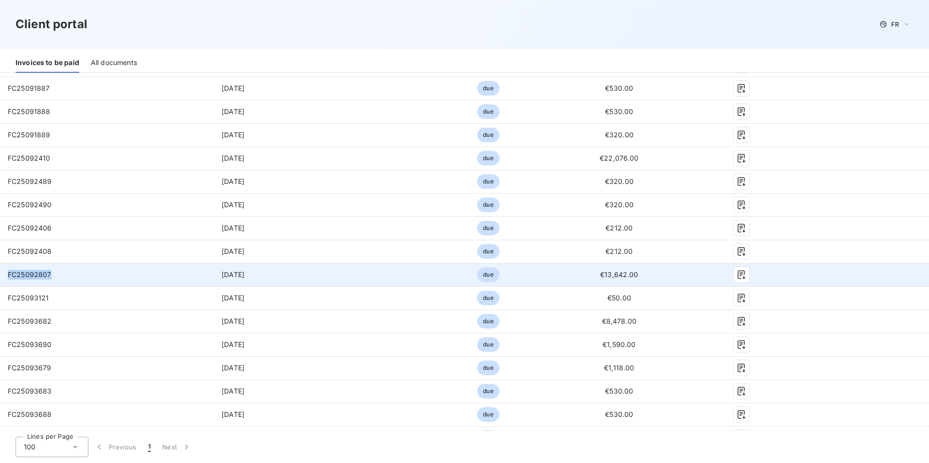
drag, startPoint x: 52, startPoint y: 274, endPoint x: 8, endPoint y: 277, distance: 44.3
click at [8, 277] on td "FC25092807" at bounding box center [80, 274] width 161 height 23
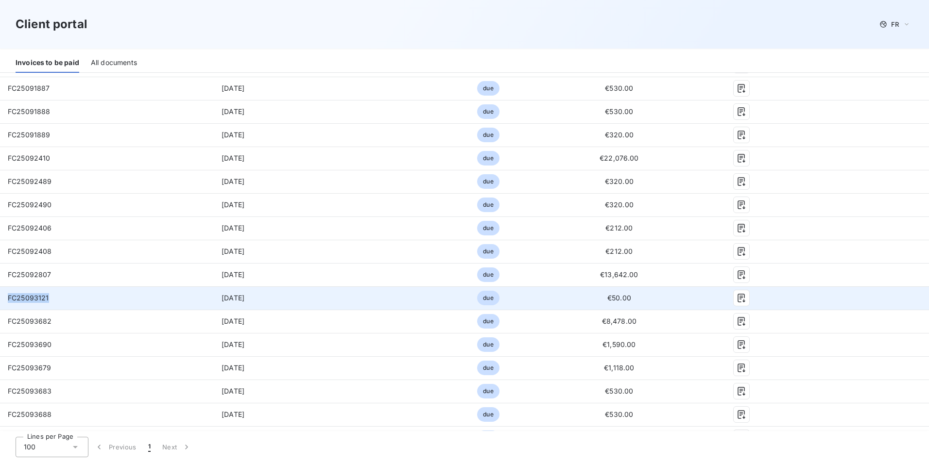
drag, startPoint x: 51, startPoint y: 298, endPoint x: 8, endPoint y: 297, distance: 42.8
click at [8, 297] on td "FC25093121" at bounding box center [80, 298] width 161 height 23
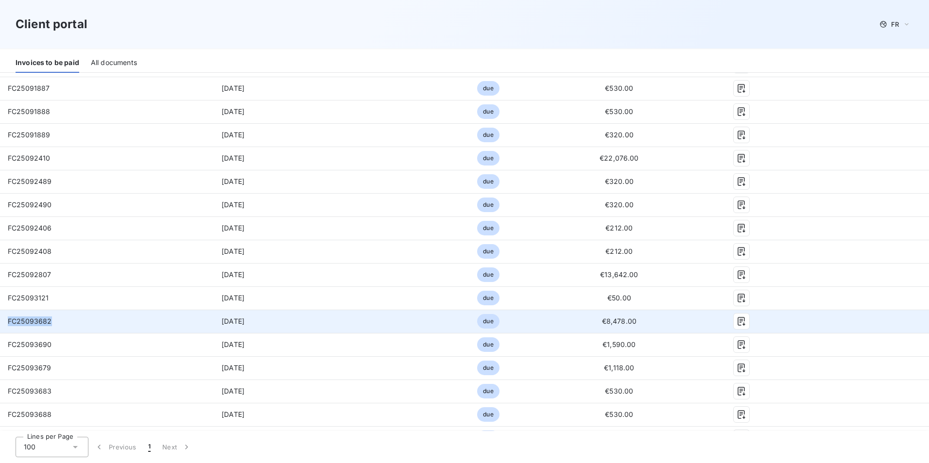
drag, startPoint x: 51, startPoint y: 322, endPoint x: 8, endPoint y: 324, distance: 43.8
click at [8, 324] on td "FC25093682" at bounding box center [80, 321] width 161 height 23
click at [737, 320] on icon "button" at bounding box center [740, 322] width 7 height 9
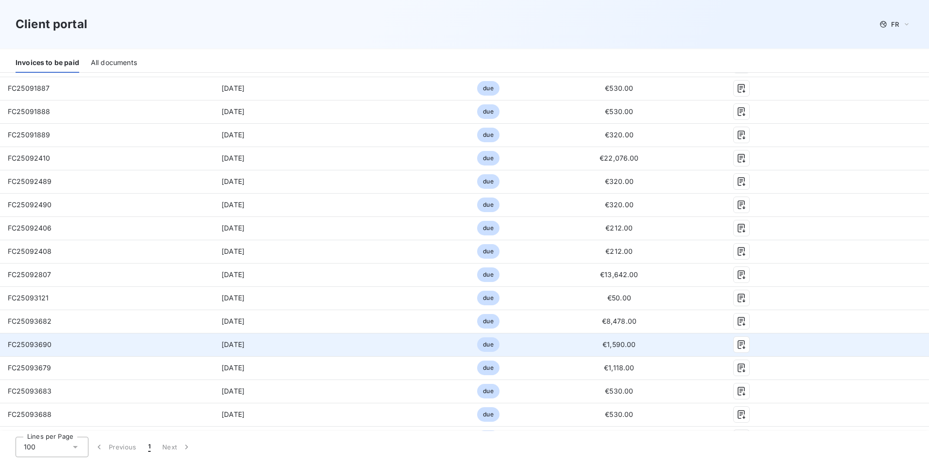
click at [40, 347] on span "FC25093690" at bounding box center [30, 345] width 44 height 8
click at [38, 347] on span "FC25093690" at bounding box center [30, 345] width 44 height 8
click at [37, 346] on span "FC25093690" at bounding box center [30, 345] width 44 height 8
click at [38, 344] on span "FC25093690" at bounding box center [30, 345] width 44 height 8
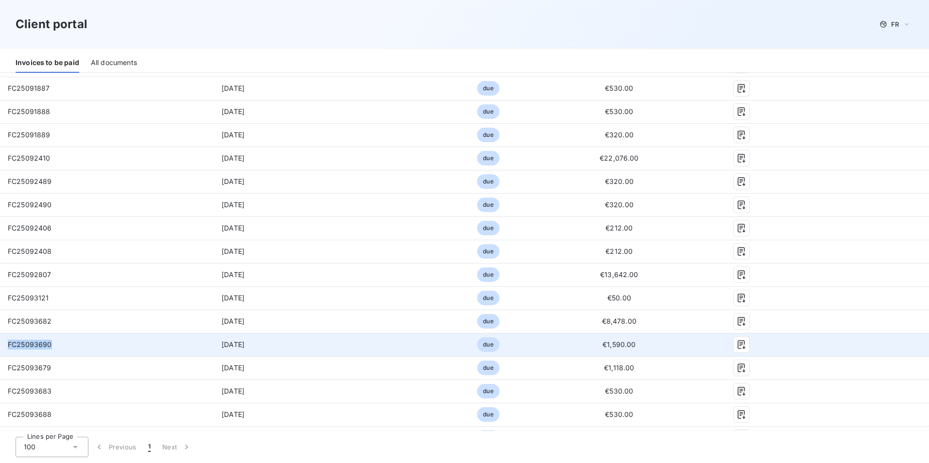
click at [38, 344] on span "FC25093690" at bounding box center [30, 345] width 44 height 8
click at [739, 344] on icon "button" at bounding box center [741, 345] width 10 height 10
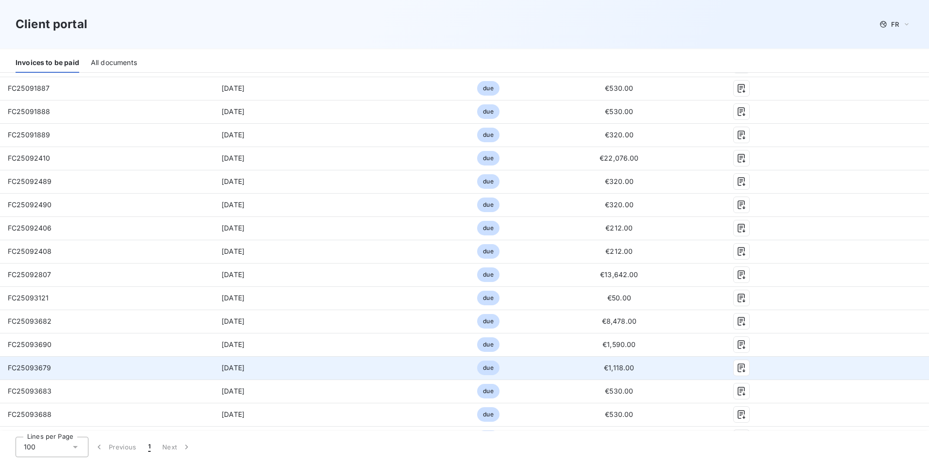
click at [20, 371] on span "FC25093679" at bounding box center [30, 368] width 44 height 8
click at [21, 371] on span "FC25093679" at bounding box center [30, 368] width 44 height 8
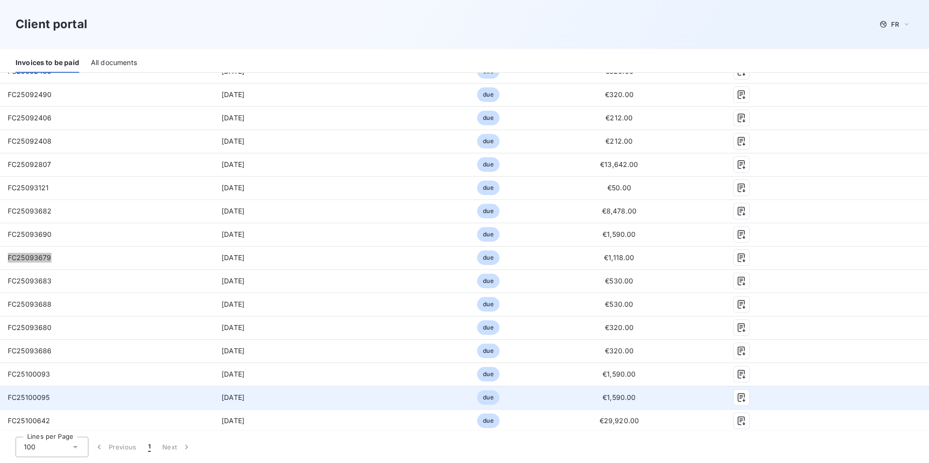
scroll to position [1763, 0]
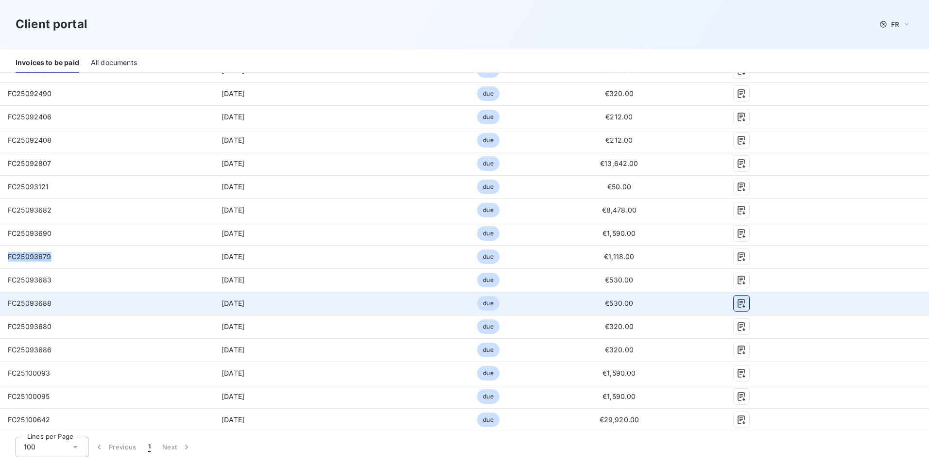
click at [736, 303] on icon "button" at bounding box center [741, 304] width 10 height 10
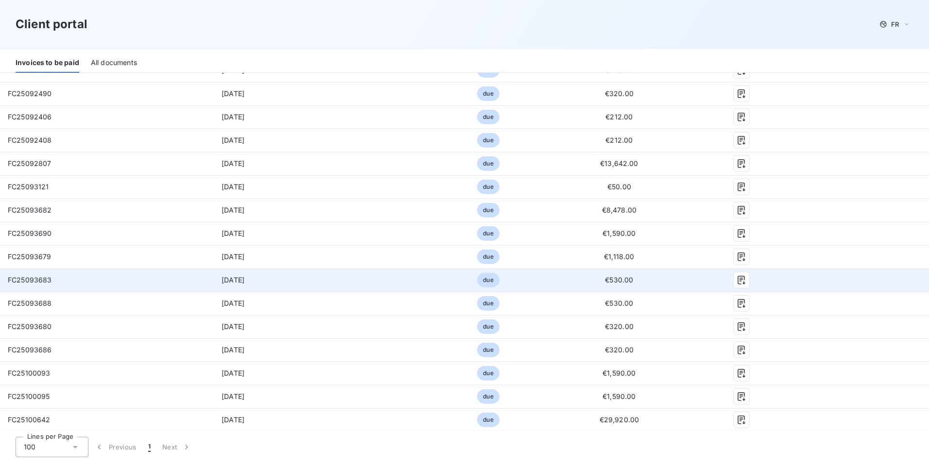
click at [44, 283] on span "FC25093683" at bounding box center [30, 280] width 44 height 8
click at [44, 280] on span "FC25093683" at bounding box center [30, 280] width 44 height 8
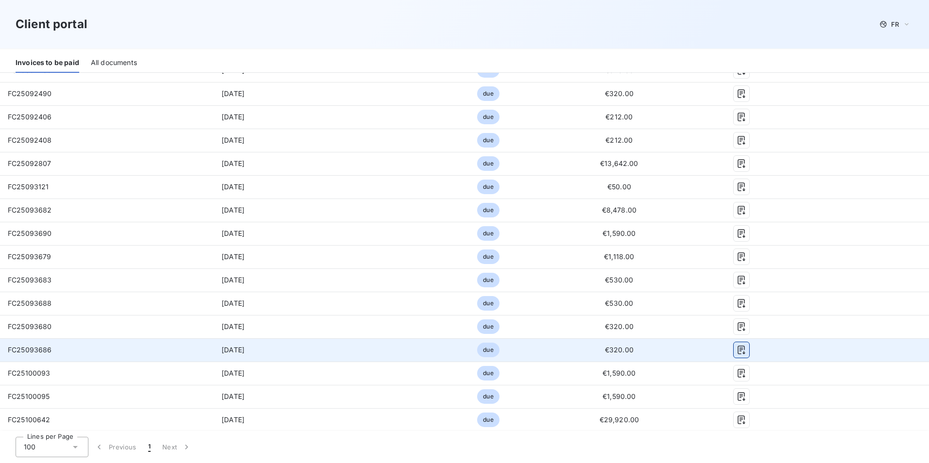
click at [736, 351] on icon "button" at bounding box center [741, 350] width 10 height 10
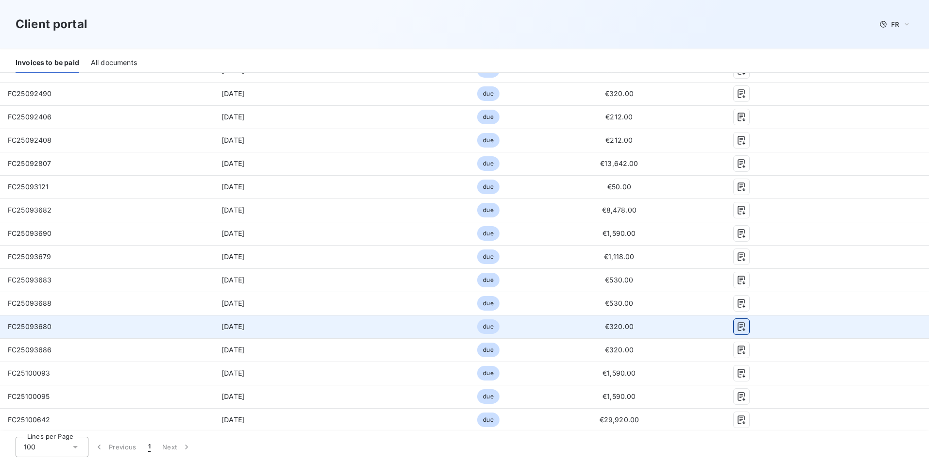
click at [737, 322] on icon "button" at bounding box center [741, 327] width 10 height 10
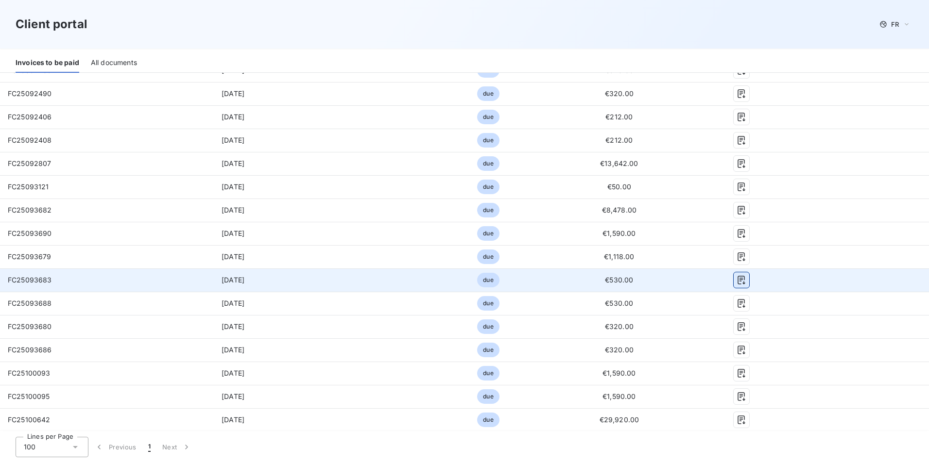
click at [736, 281] on icon "button" at bounding box center [741, 280] width 10 height 10
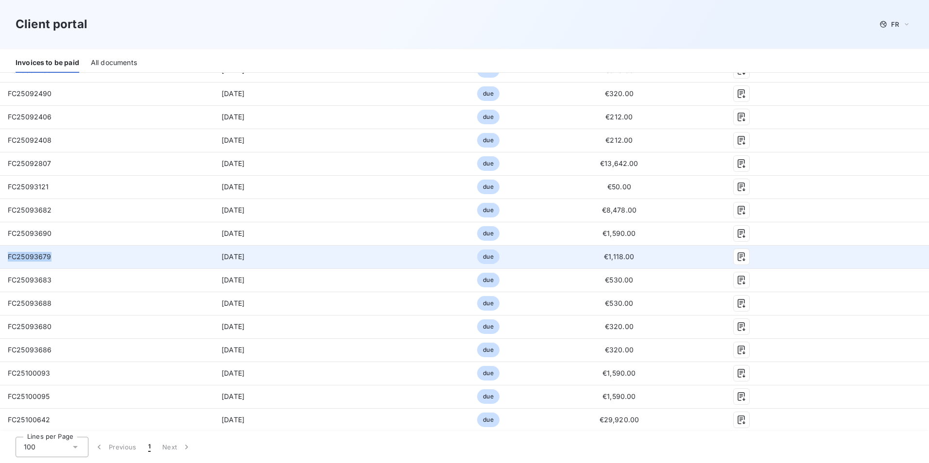
drag, startPoint x: 50, startPoint y: 258, endPoint x: 4, endPoint y: 257, distance: 45.7
click at [4, 257] on td "FC25093679" at bounding box center [80, 256] width 161 height 23
click at [738, 258] on icon "button" at bounding box center [741, 257] width 10 height 10
click at [737, 256] on icon "button" at bounding box center [741, 257] width 10 height 10
click at [736, 255] on icon "button" at bounding box center [741, 257] width 10 height 10
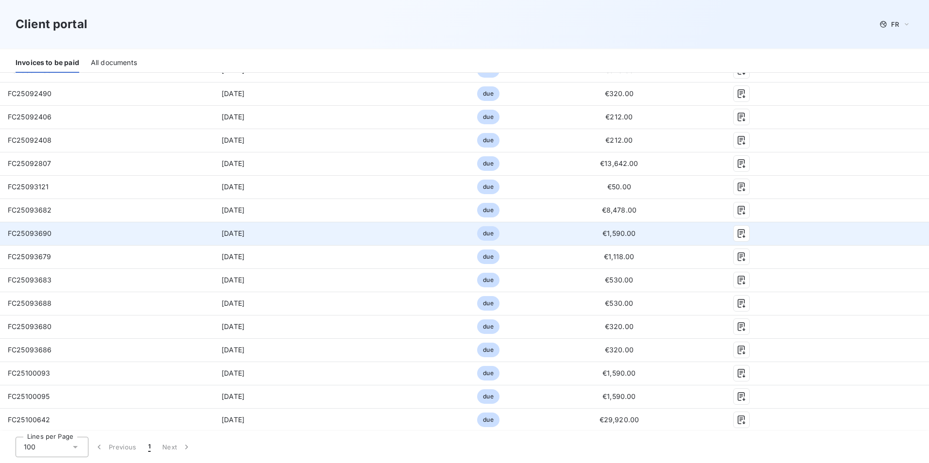
click at [34, 235] on span "FC25093690" at bounding box center [30, 233] width 44 height 8
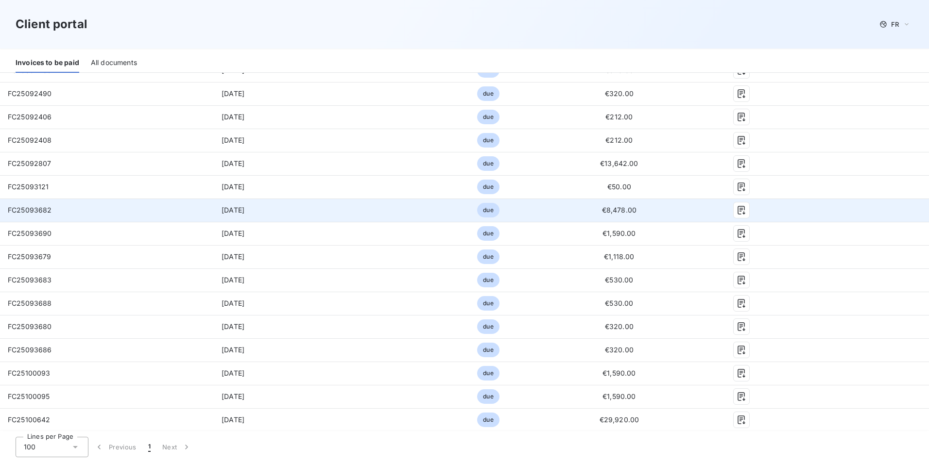
click at [38, 213] on span "FC25093682" at bounding box center [30, 210] width 44 height 8
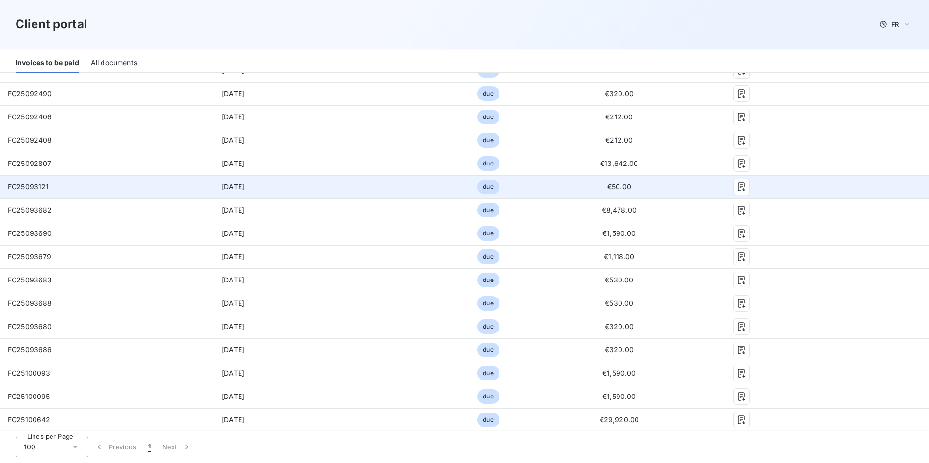
click at [21, 188] on span "FC25093121" at bounding box center [28, 187] width 41 height 8
